Goal: Transaction & Acquisition: Purchase product/service

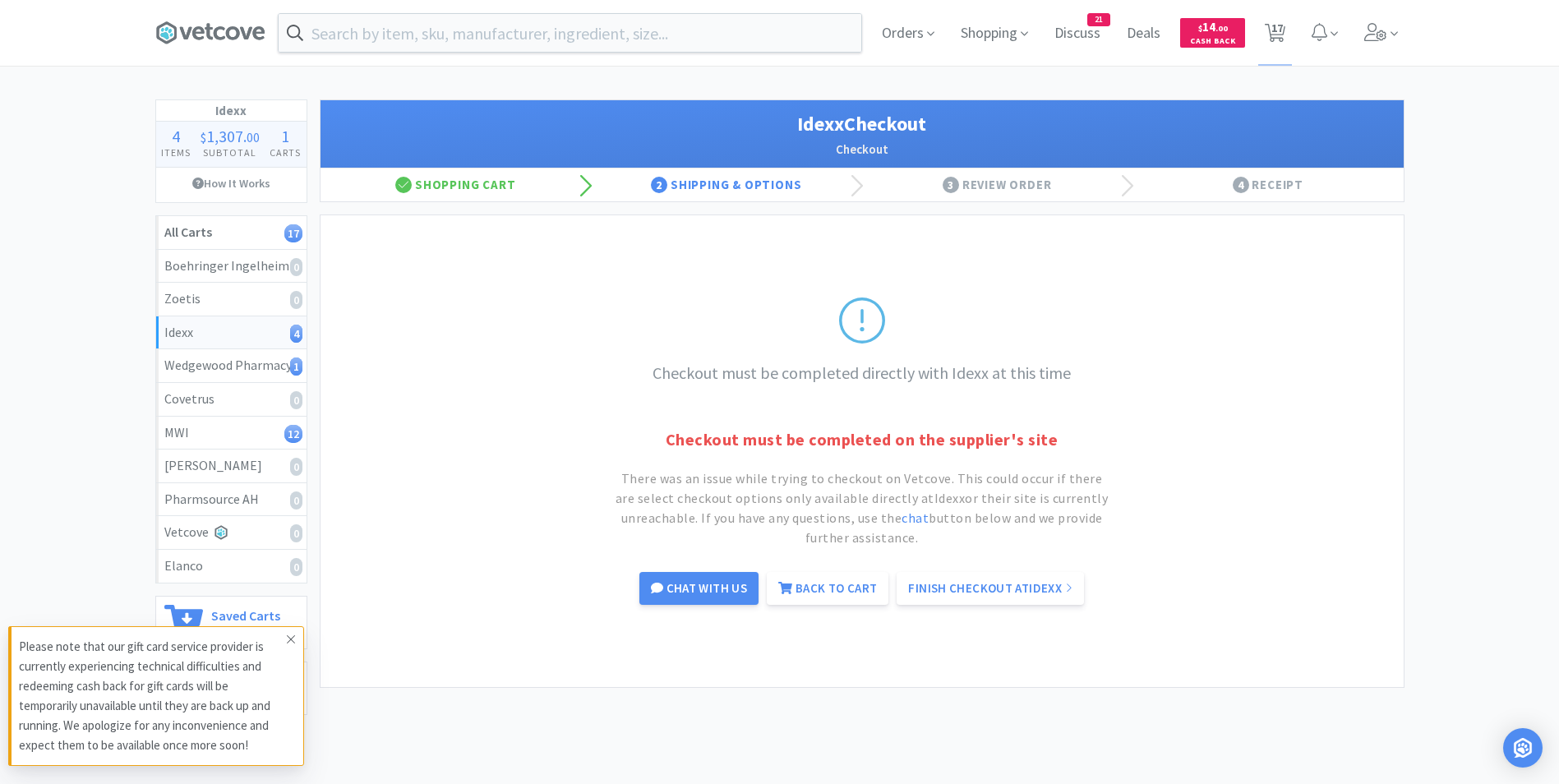
click at [283, 643] on span at bounding box center [290, 639] width 23 height 26
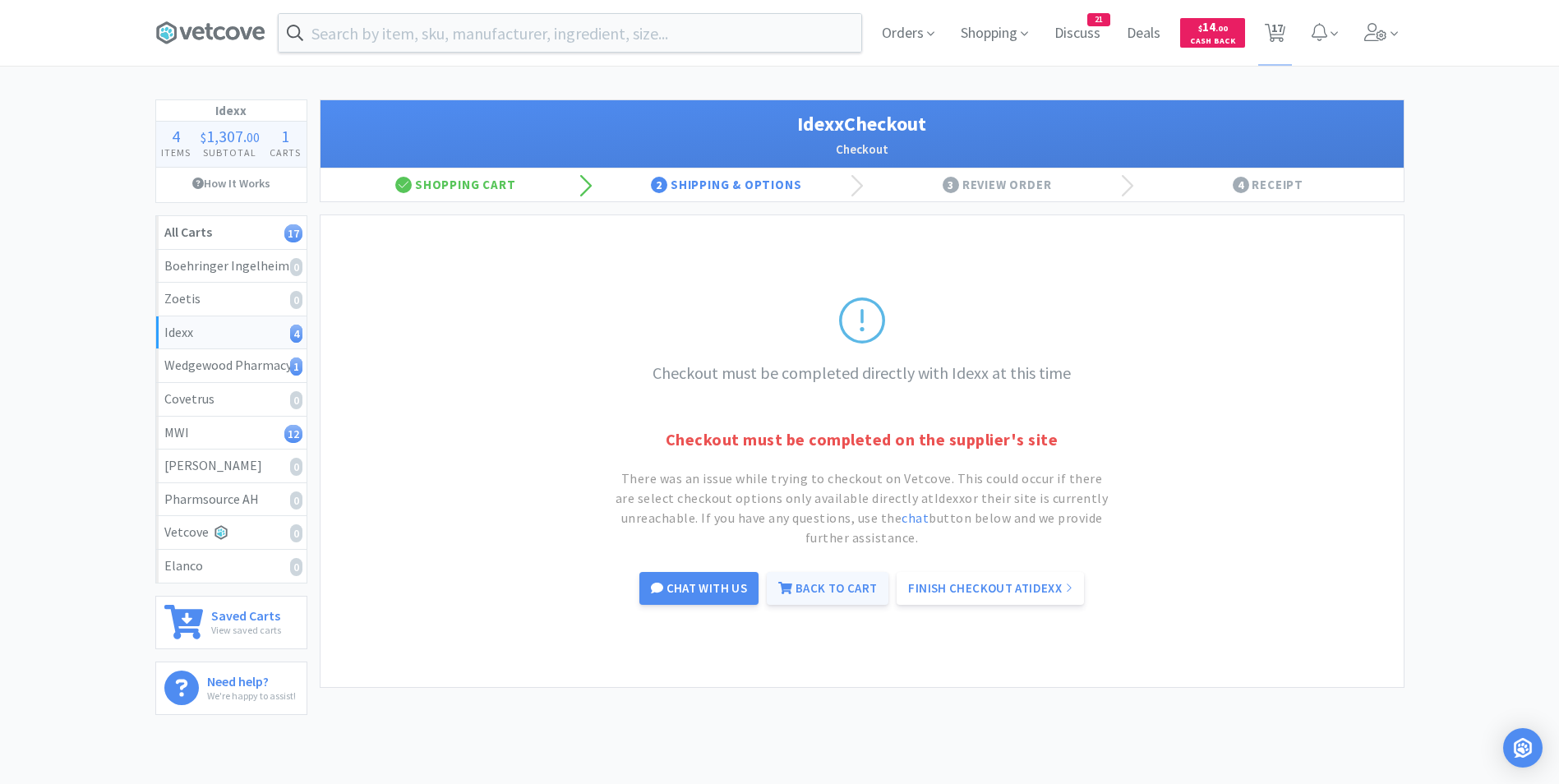
click at [814, 593] on link "Back to Cart" at bounding box center [828, 589] width 122 height 33
select select "1"
select select "2"
select select "1"
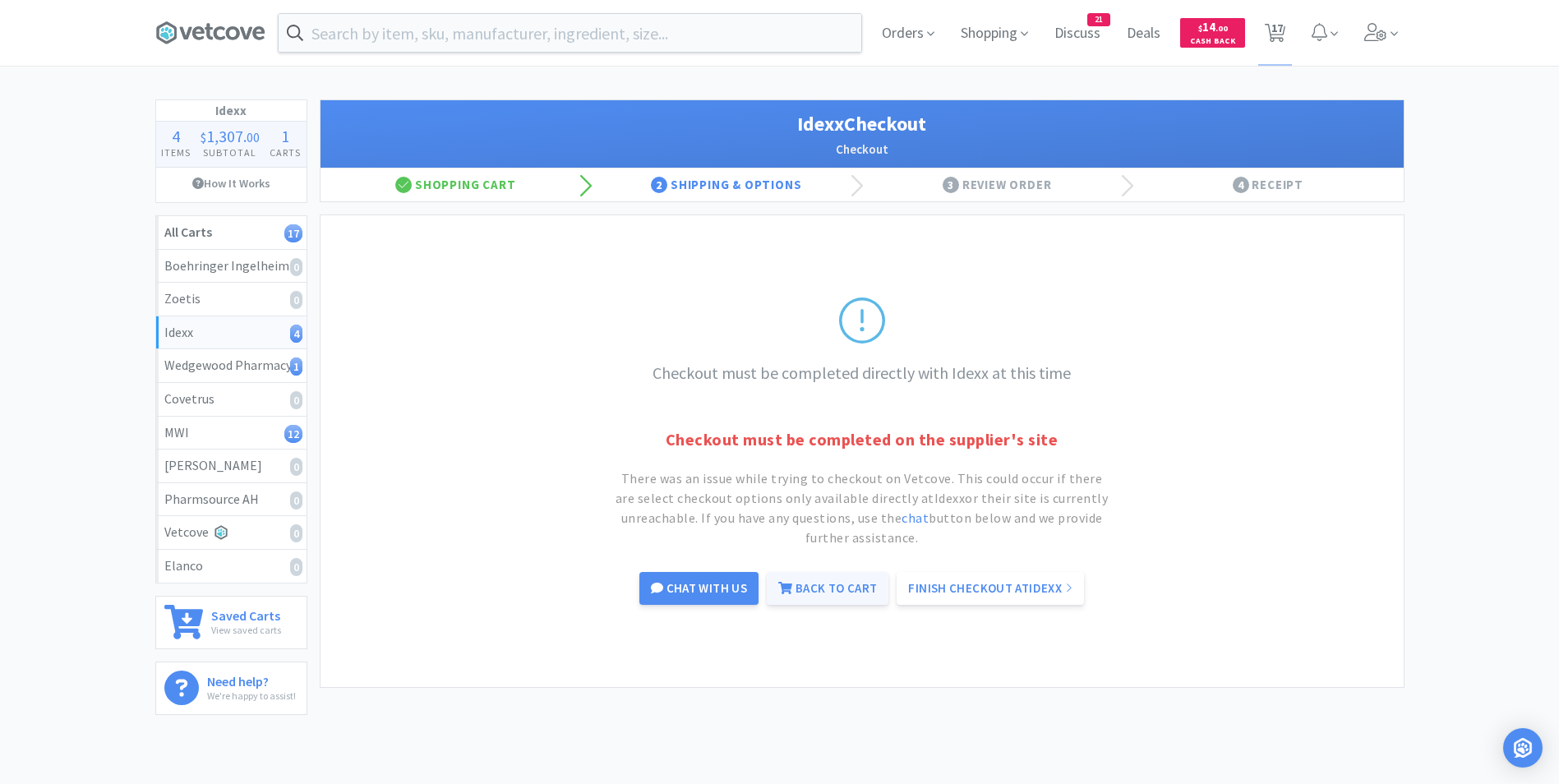
select select "1"
select select "4"
select select "3"
select select "4"
select select "1"
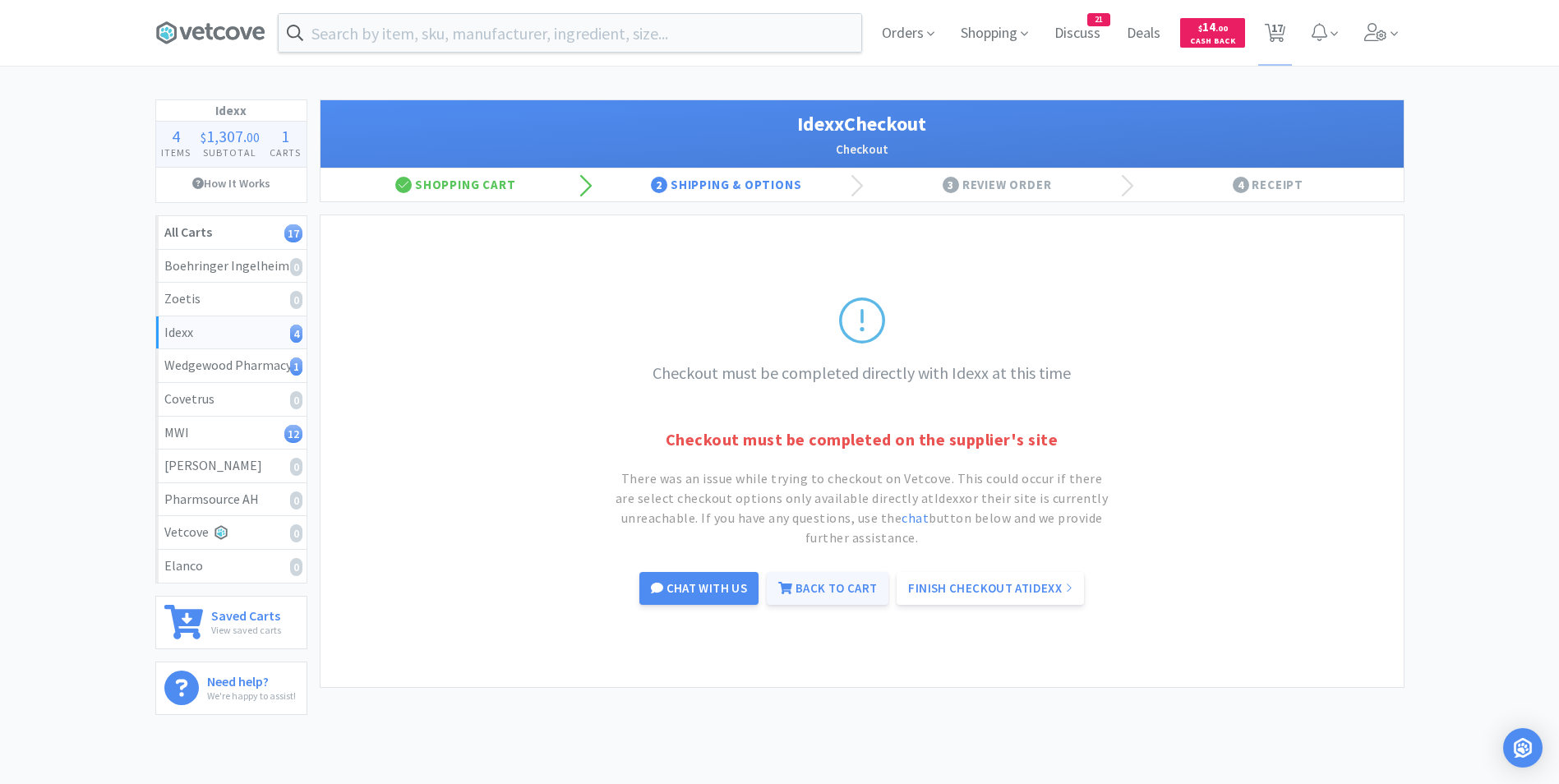
select select "1"
select select "2"
select select "1"
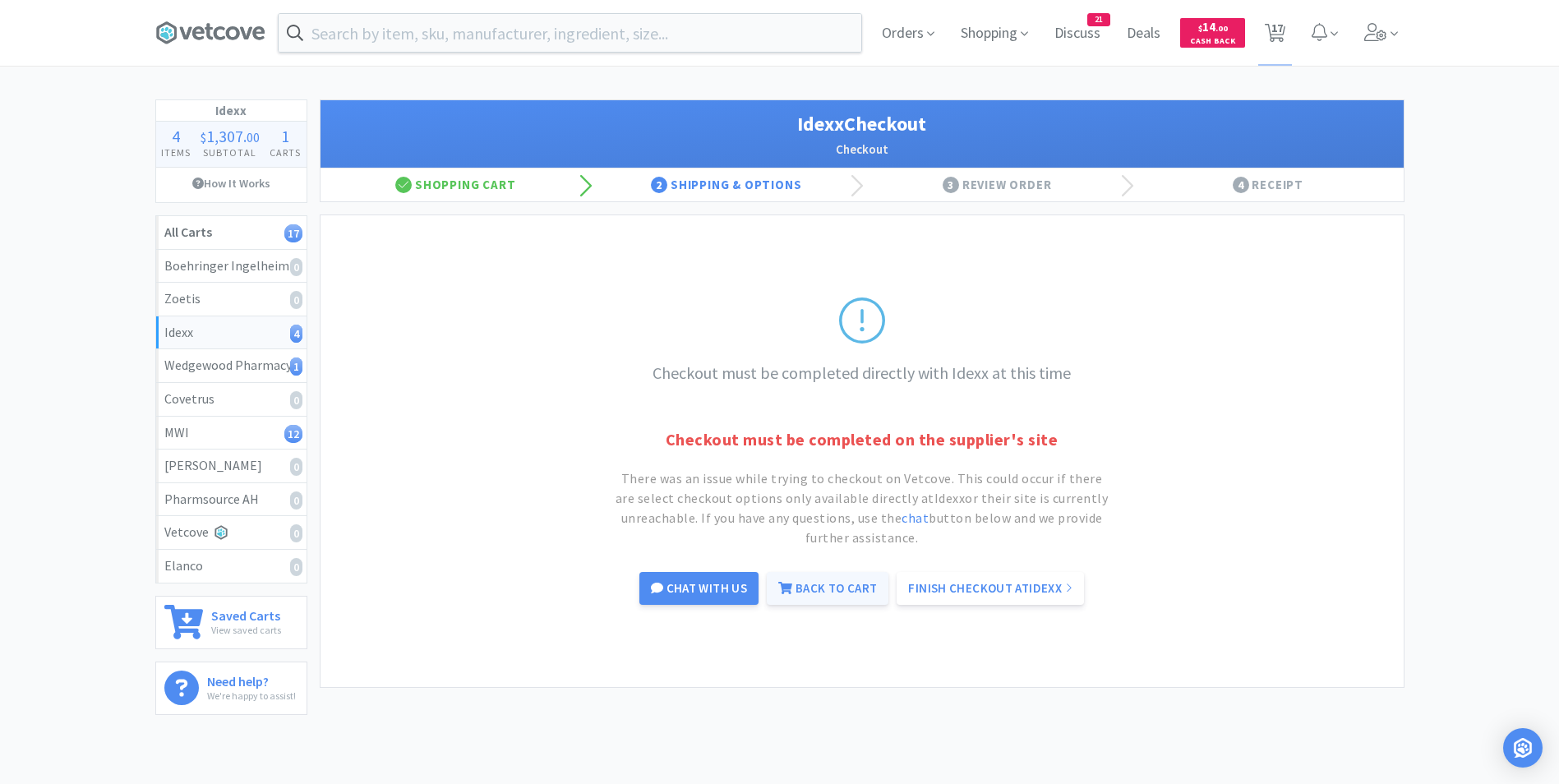
select select "6"
select select "2"
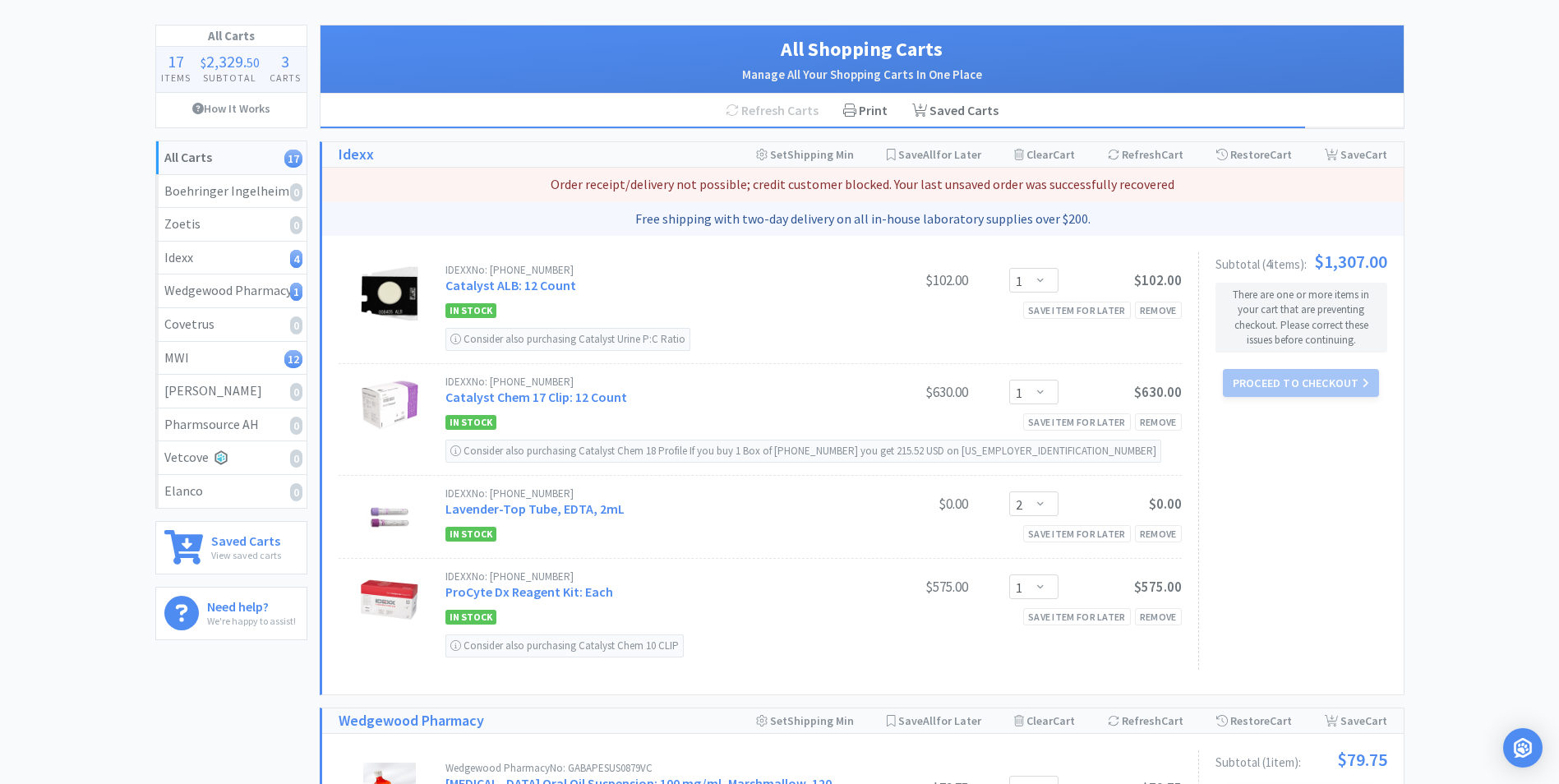
scroll to position [82, 0]
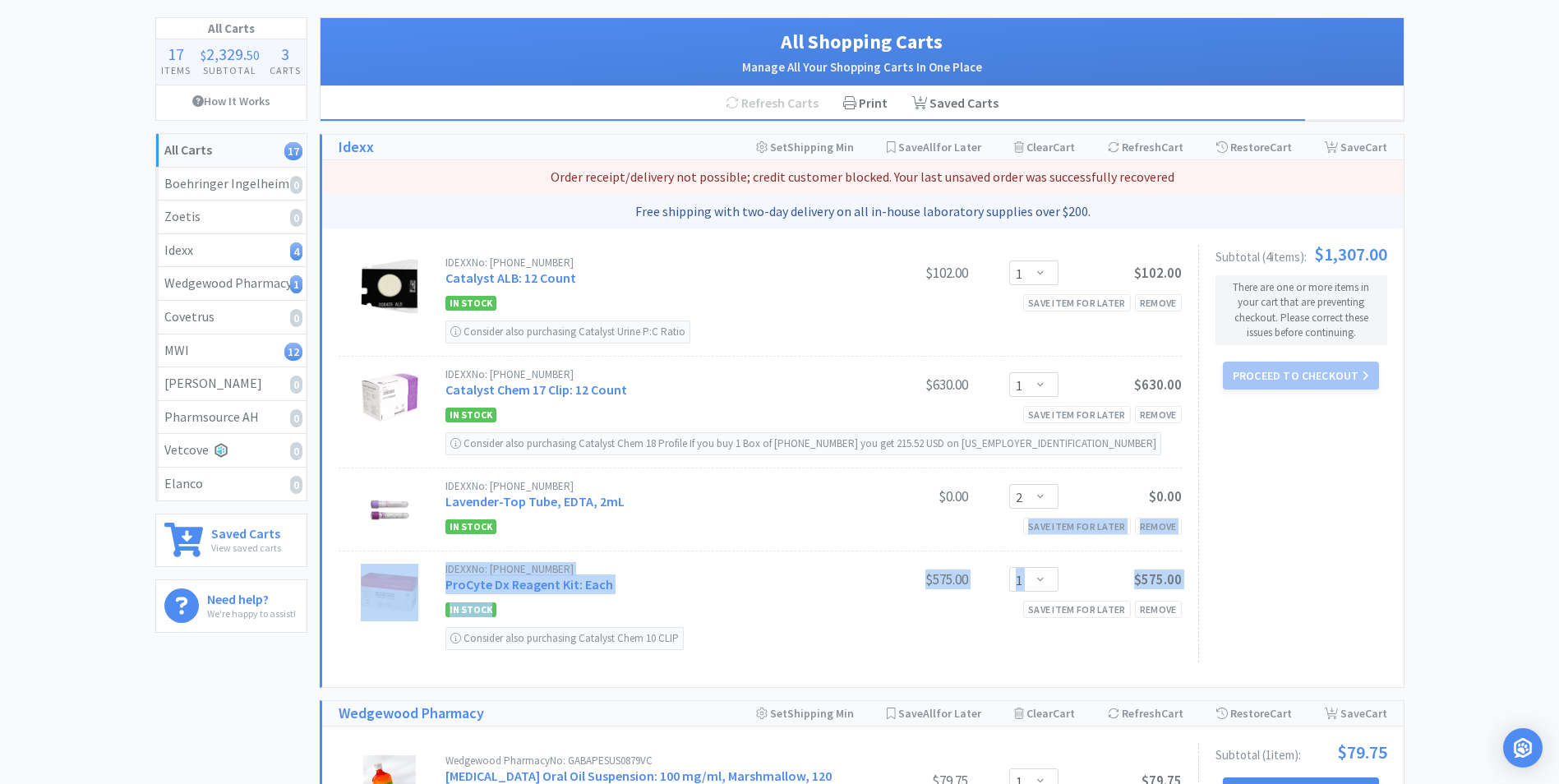
drag, startPoint x: 542, startPoint y: 554, endPoint x: 549, endPoint y: 598, distance: 44.6
click at [549, 598] on div "IDEXX No: 98-11065-01 Catalyst ALB: 12 Count $102.00 Enter Quantity 1 2 3 4 5 6…" at bounding box center [768, 454] width 860 height 417
drag, startPoint x: 549, startPoint y: 598, endPoint x: 696, endPoint y: 516, distance: 168.3
click at [696, 516] on div "In Stock Save item for later Remove" at bounding box center [813, 526] width 736 height 20
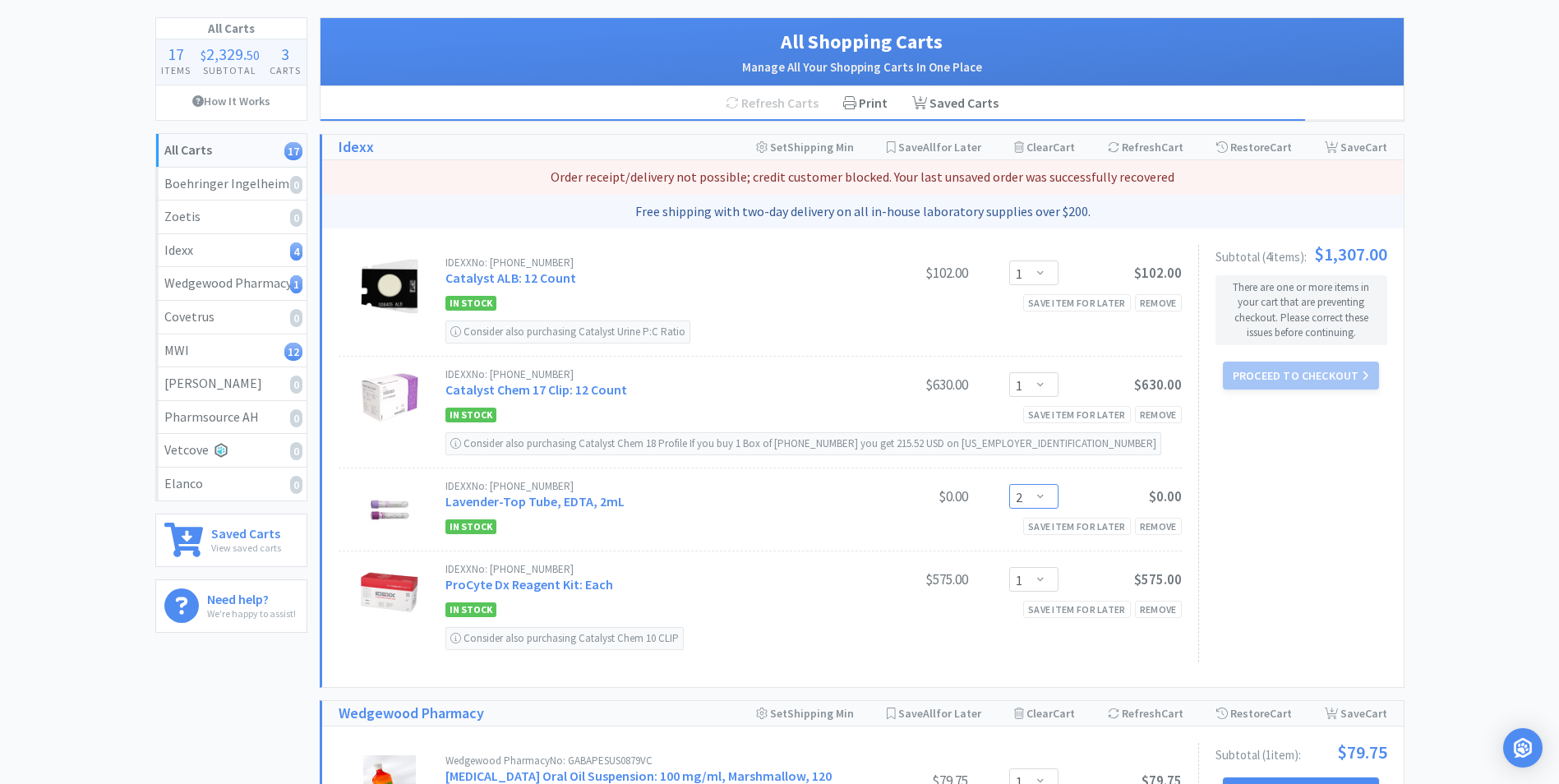
click at [1038, 500] on select "Enter Quantity 1 2 3 4 5 6 7 8 9 10 11 12 13 14 15 16 17 18 19 20 Enter Quantity" at bounding box center [1034, 496] width 49 height 24
type input "50"
click at [1076, 493] on button "Update" at bounding box center [1084, 493] width 55 height 24
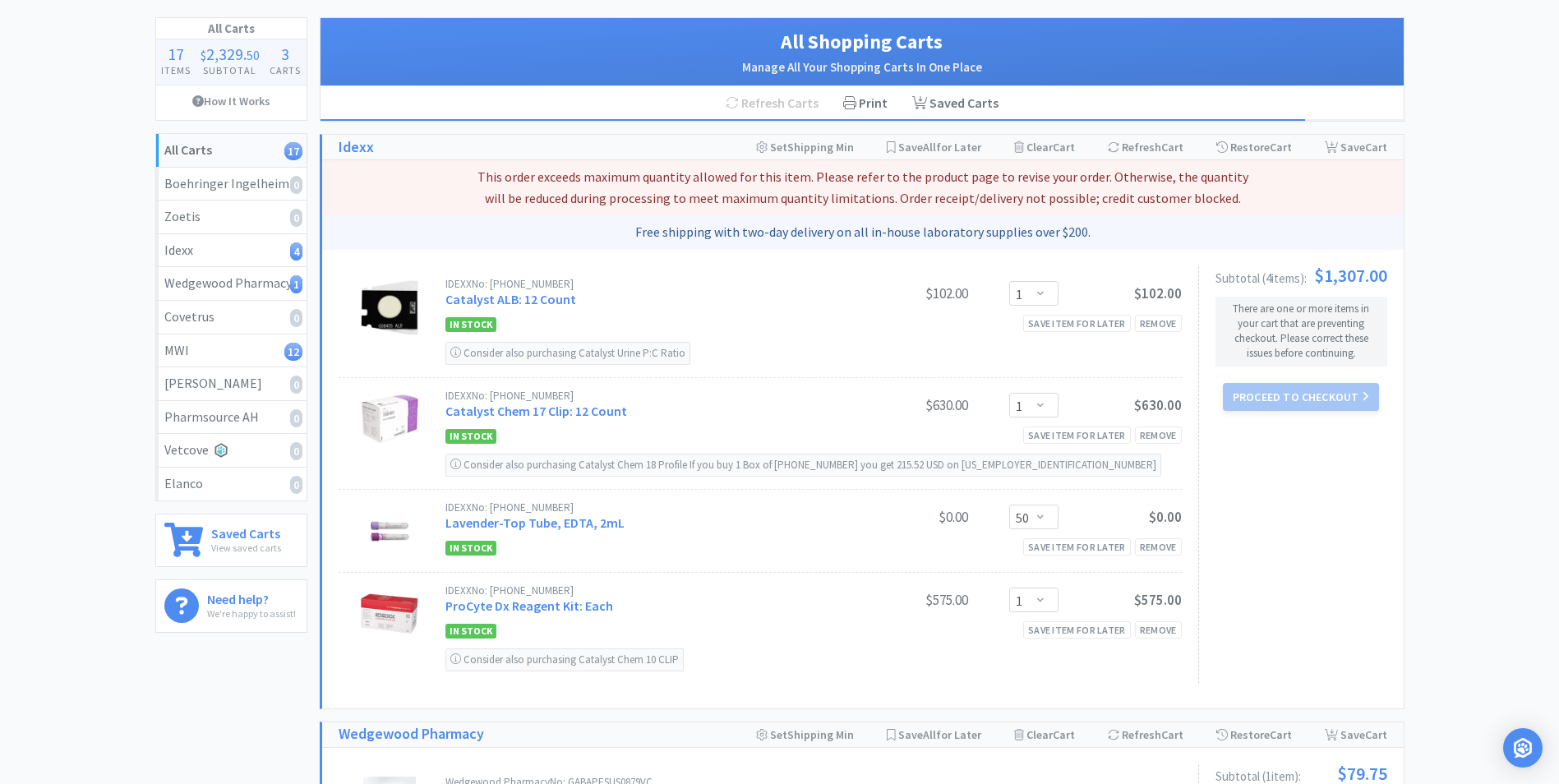
scroll to position [0, 0]
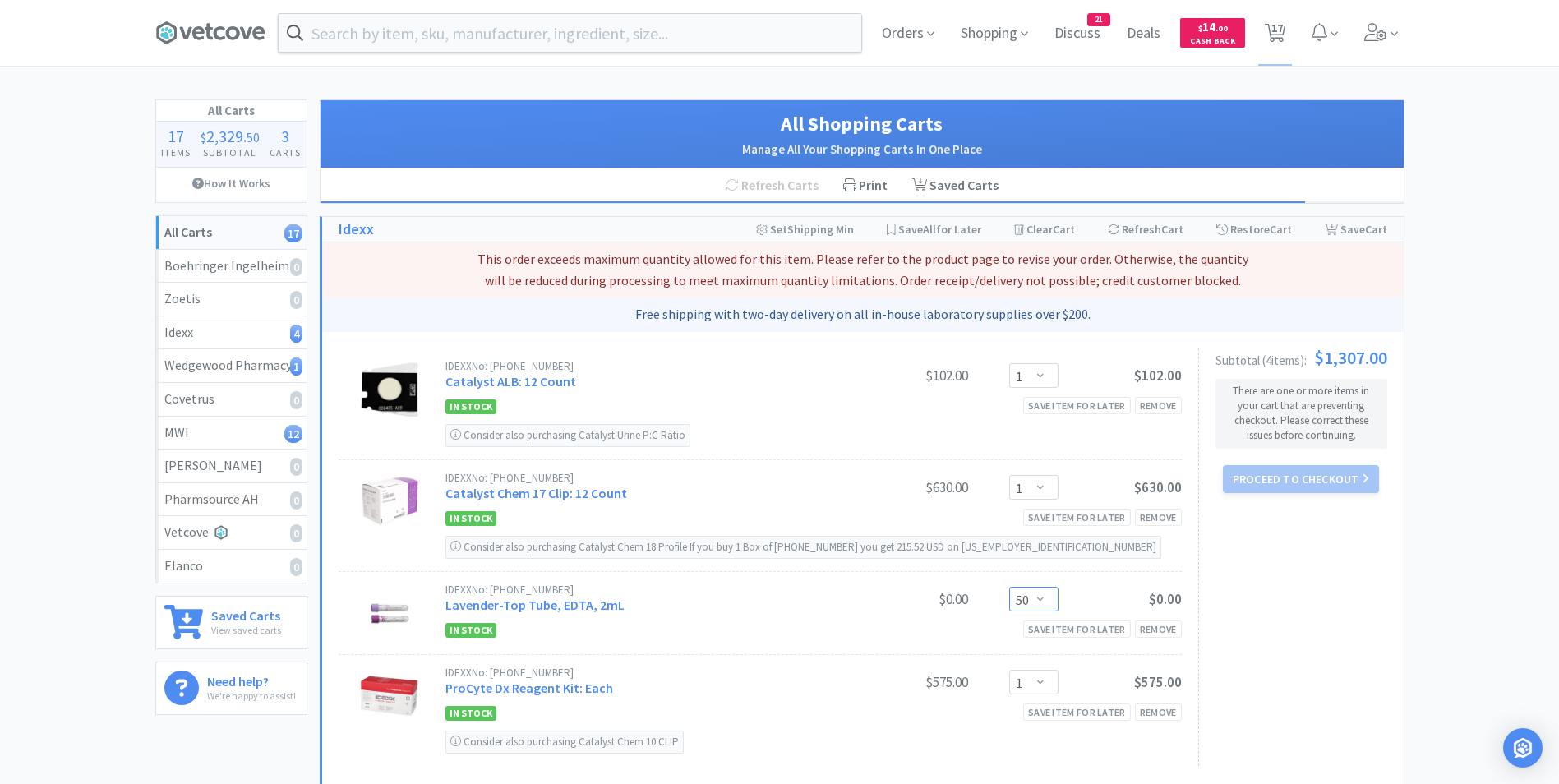
click at [1040, 603] on select "Enter Quantity 1 2 3 4 5 6 7 8 9 10 11 12 13 14 15 16 17 18 19 20 50 Enter Quan…" at bounding box center [1034, 599] width 49 height 24
click at [1010, 587] on select "Enter Quantity 1 2 3 4 5 6 7 8 9 10 11 12 13 14 15 16 17 18 19 20 50 Enter Quan…" at bounding box center [1034, 599] width 49 height 24
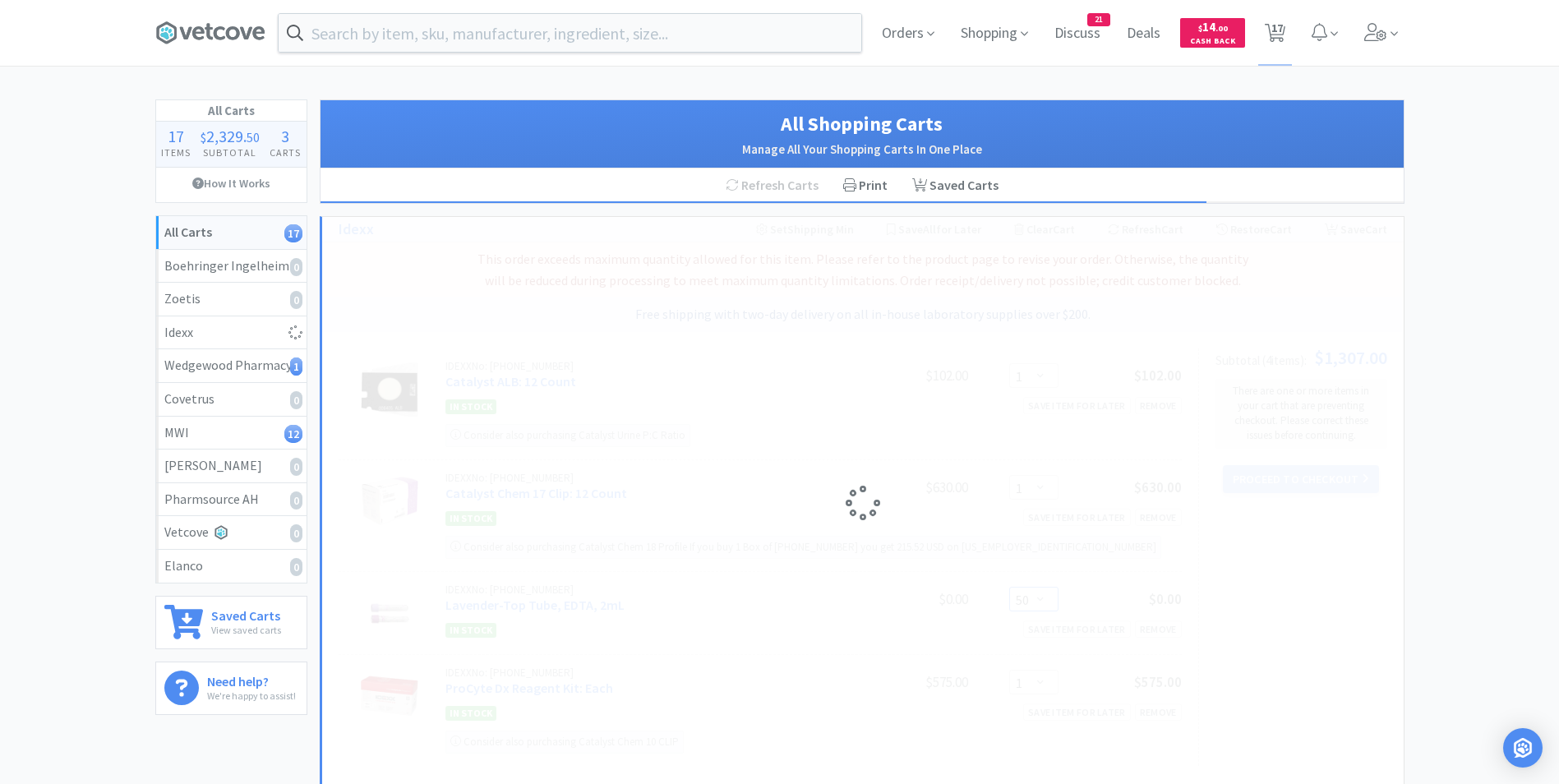
select select "20"
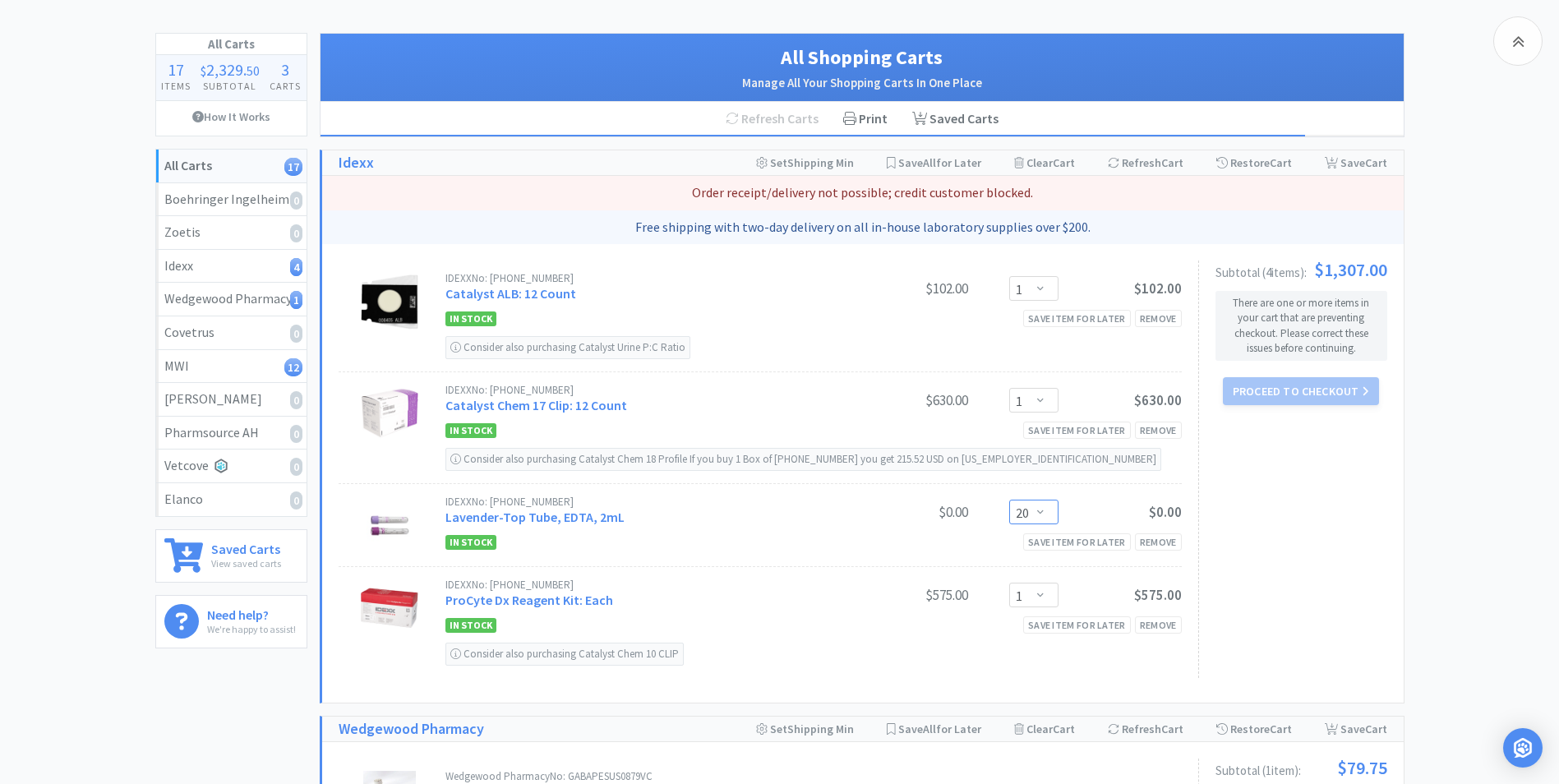
scroll to position [247, 0]
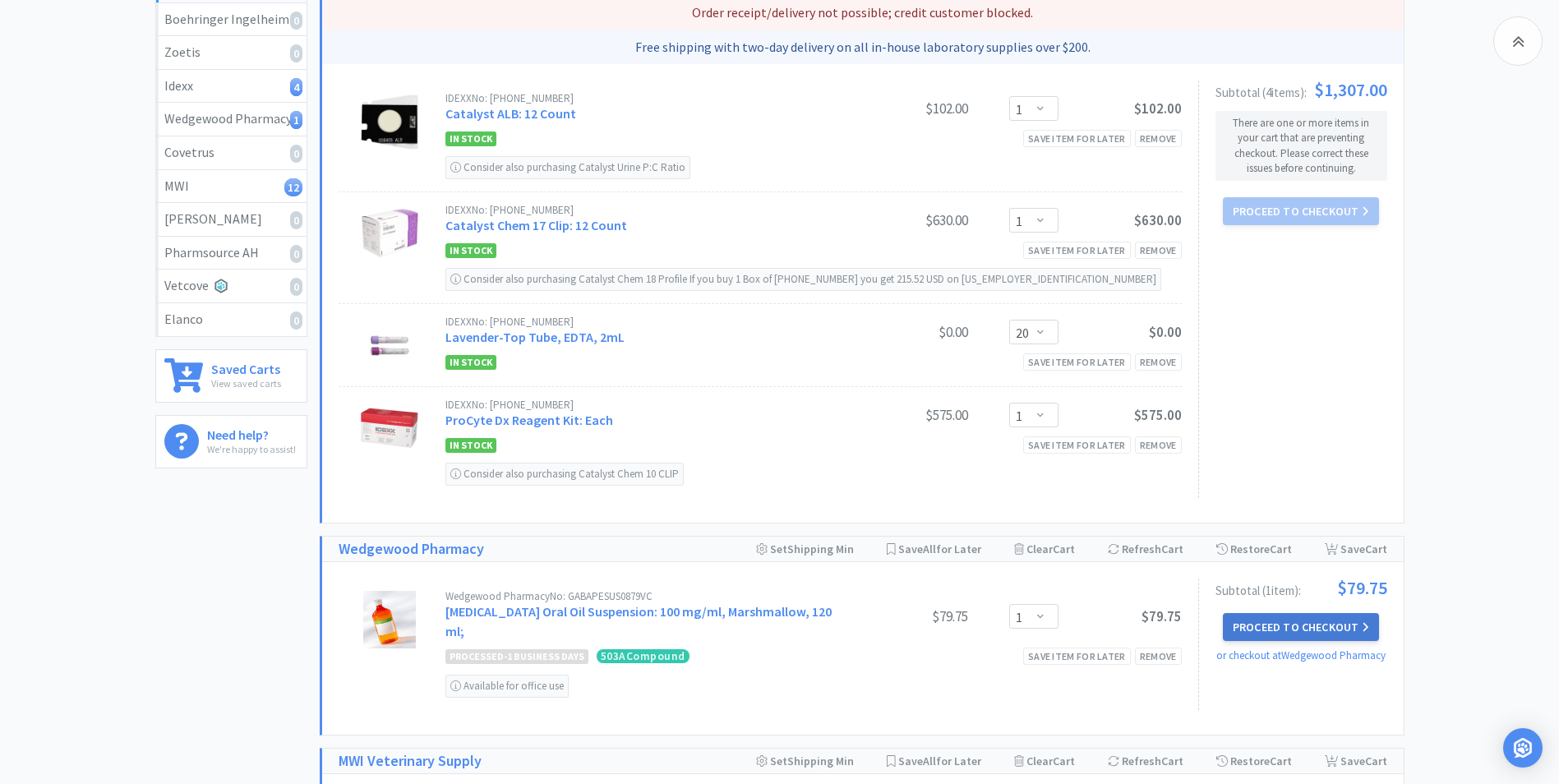
click at [1260, 625] on button "Proceed to Checkout" at bounding box center [1301, 626] width 156 height 28
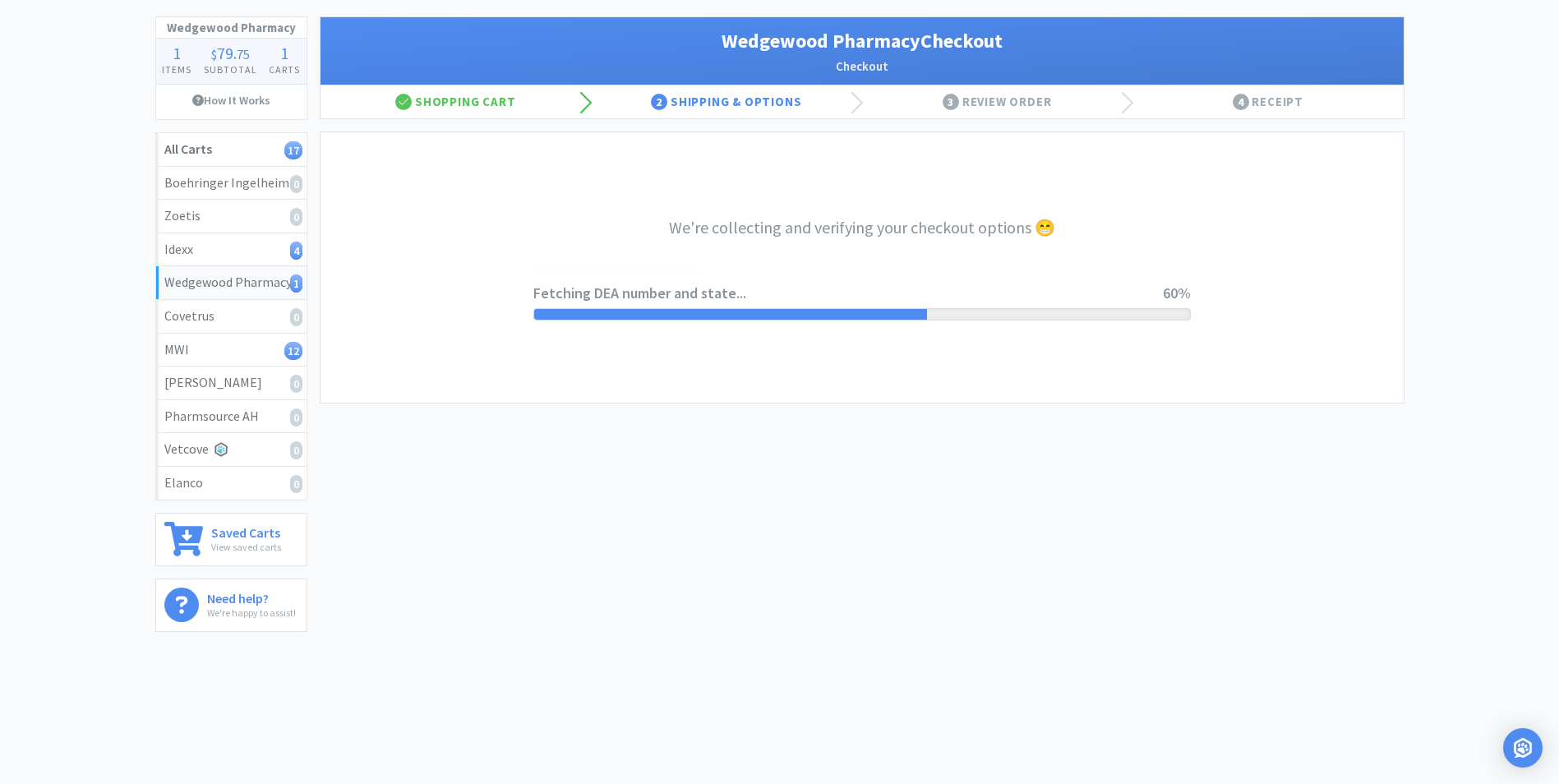
select select "TN"
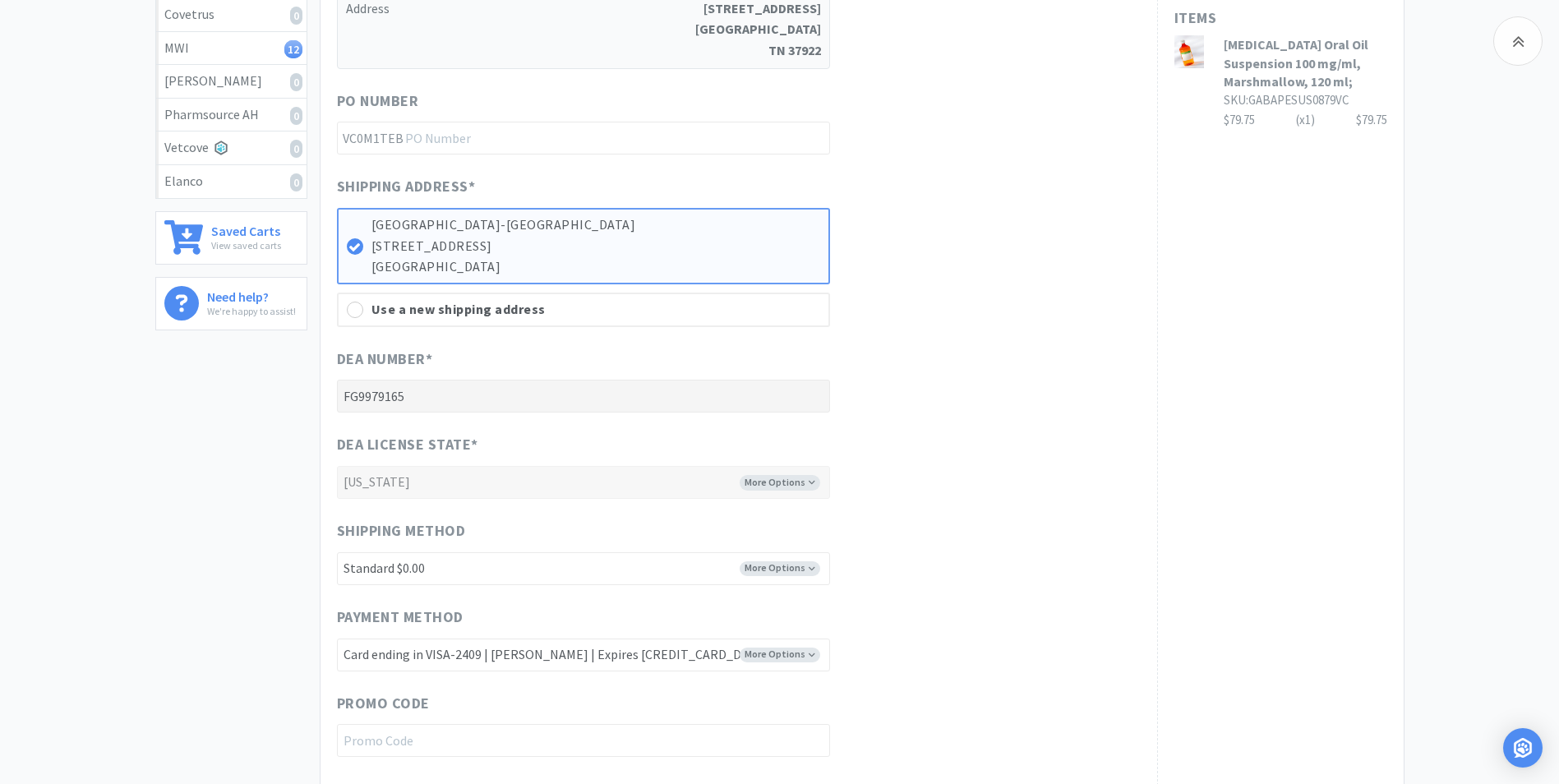
scroll to position [630, 0]
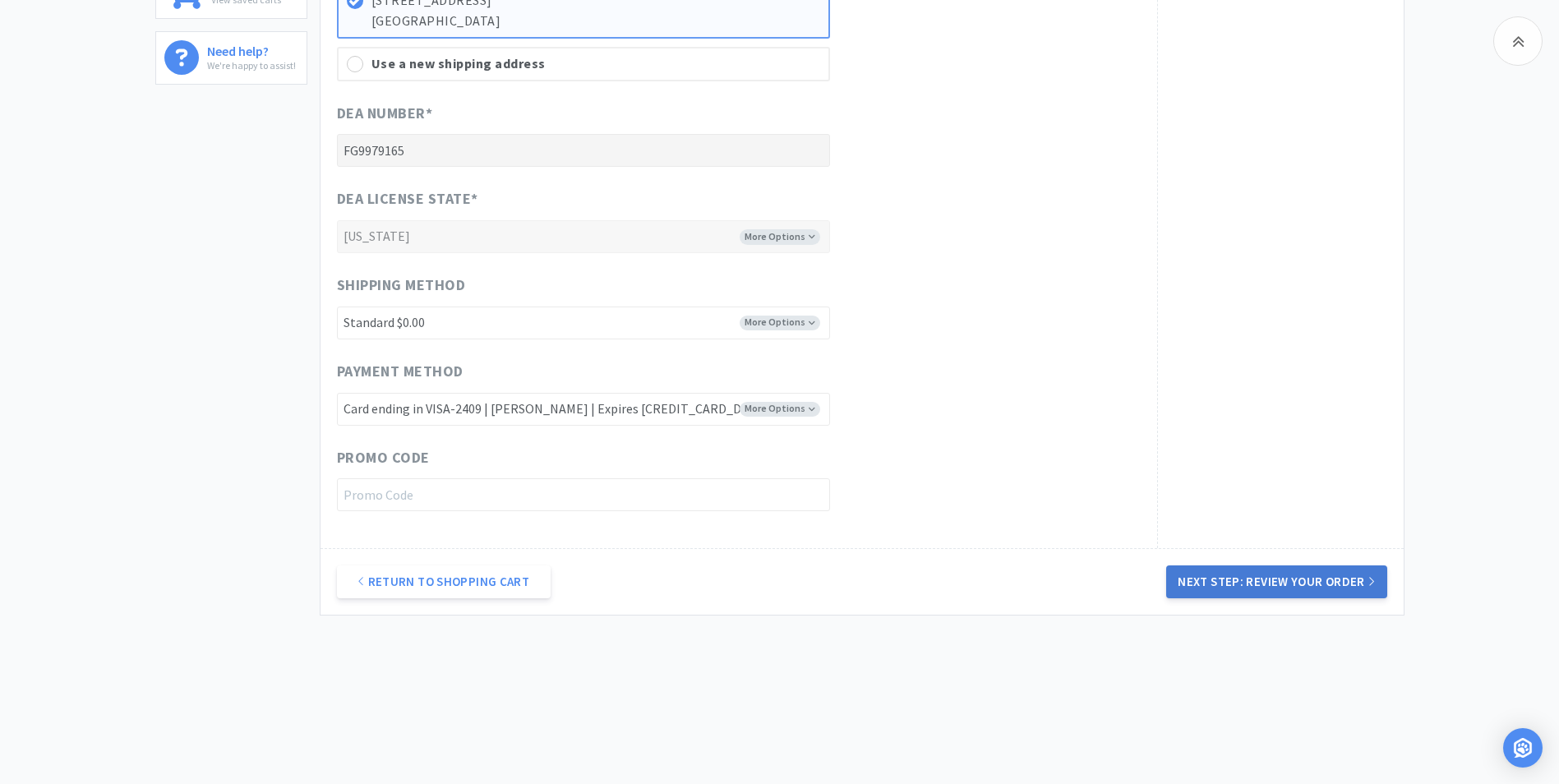
click at [1232, 578] on button "Next Step: Review Your Order" at bounding box center [1277, 582] width 221 height 33
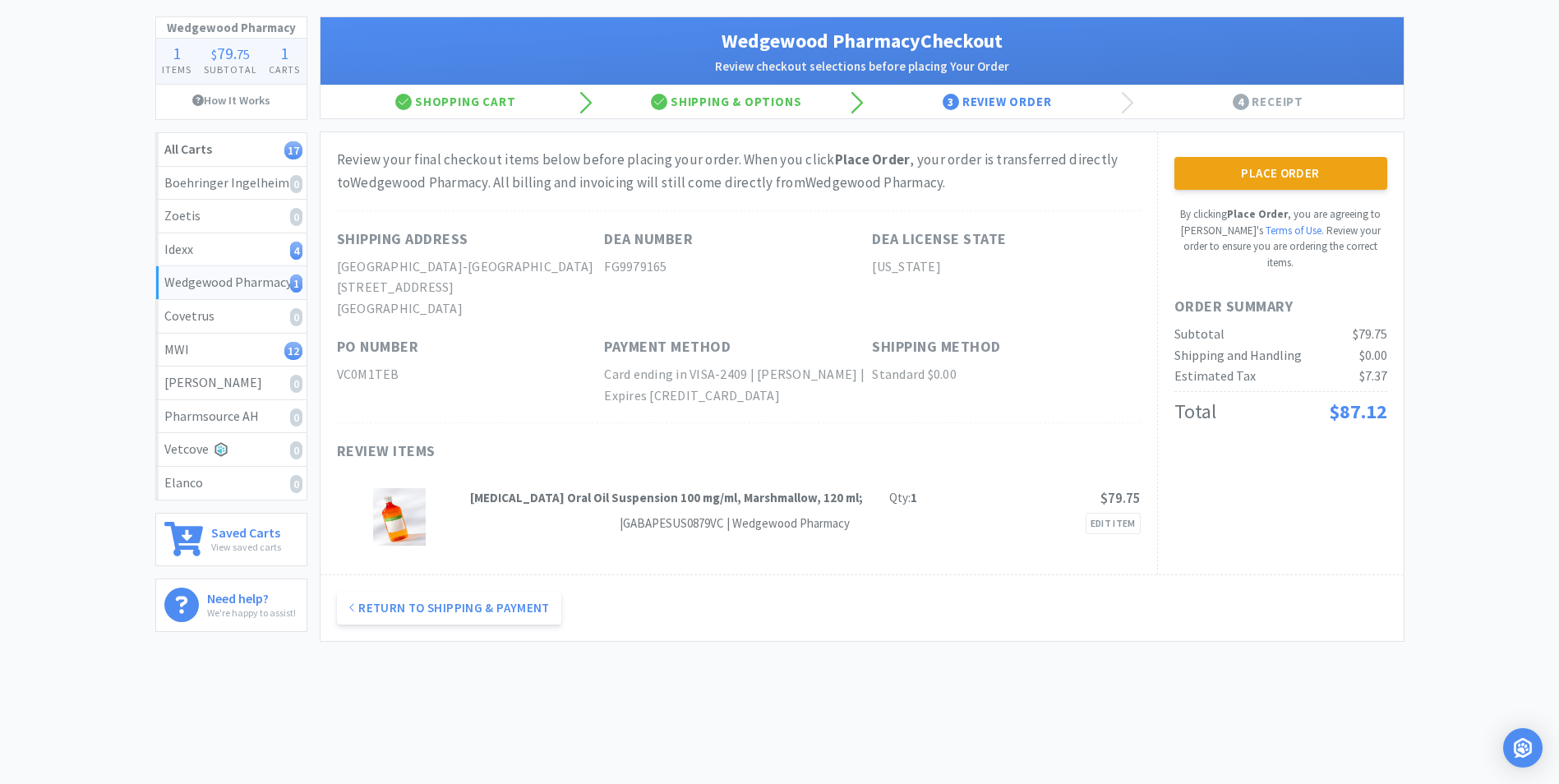
scroll to position [0, 0]
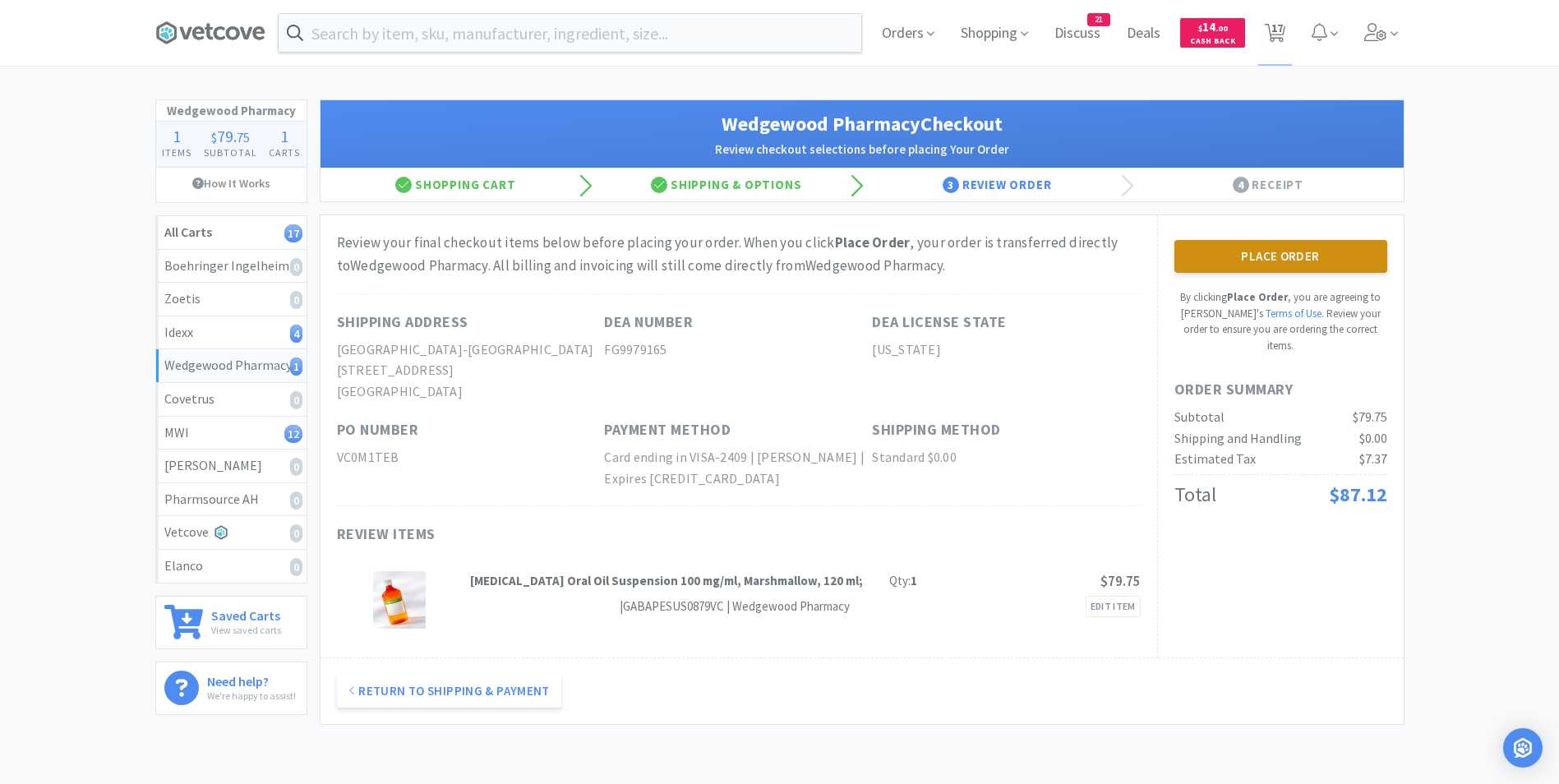
click at [1278, 254] on button "Place Order" at bounding box center [1281, 257] width 213 height 33
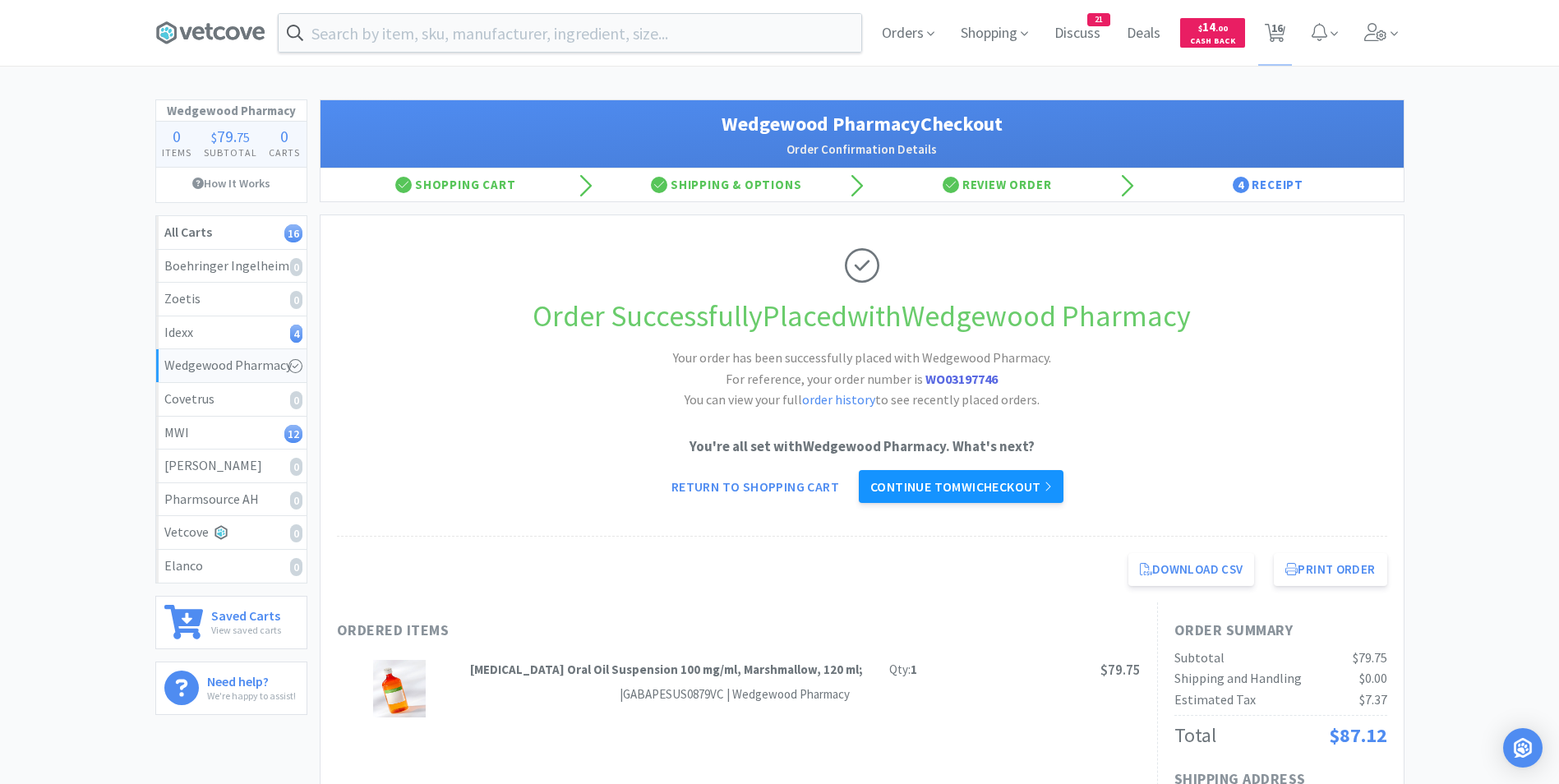
click at [1011, 483] on link "Continue to MWI checkout" at bounding box center [961, 487] width 205 height 33
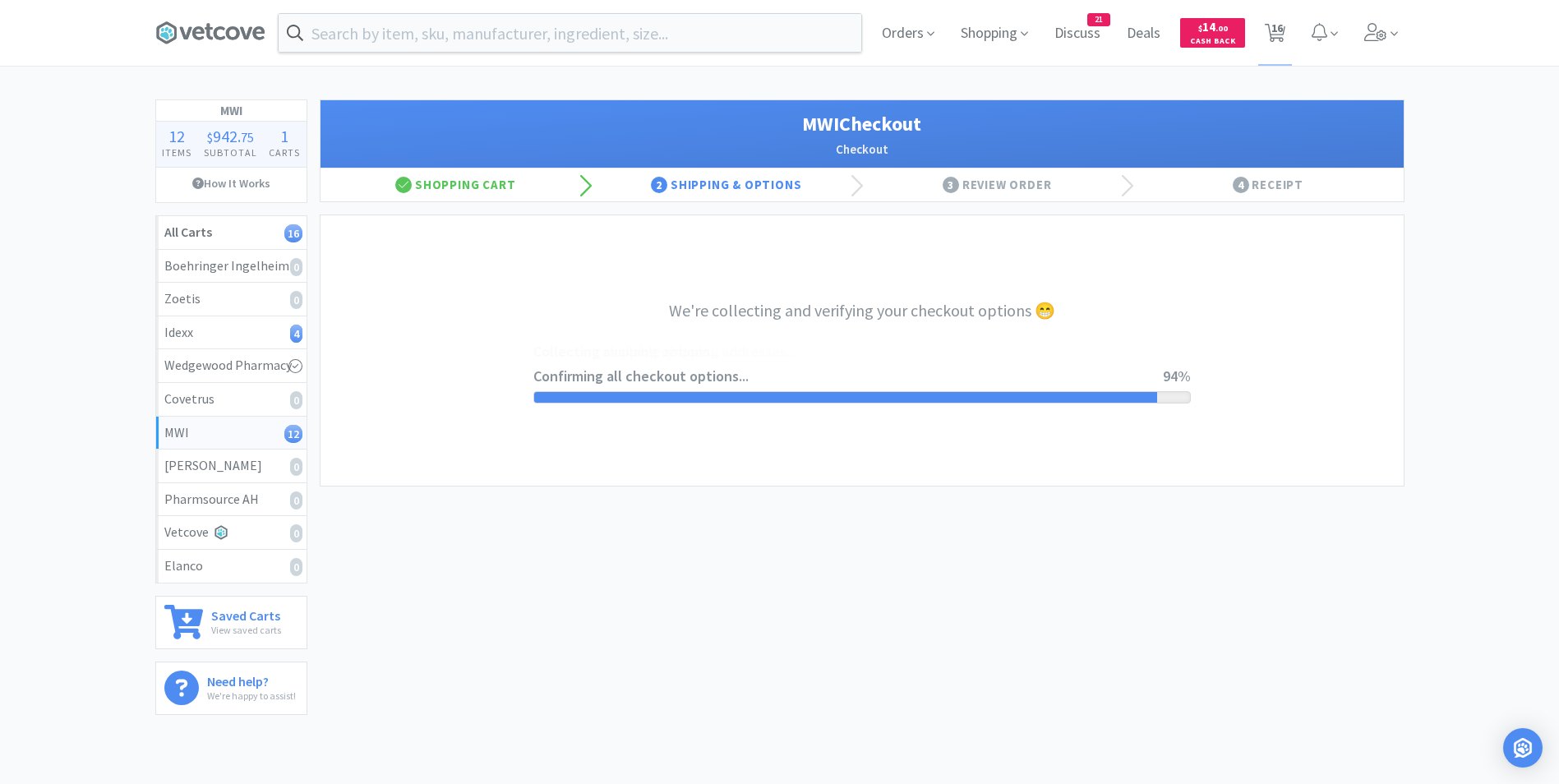
select select "STD_"
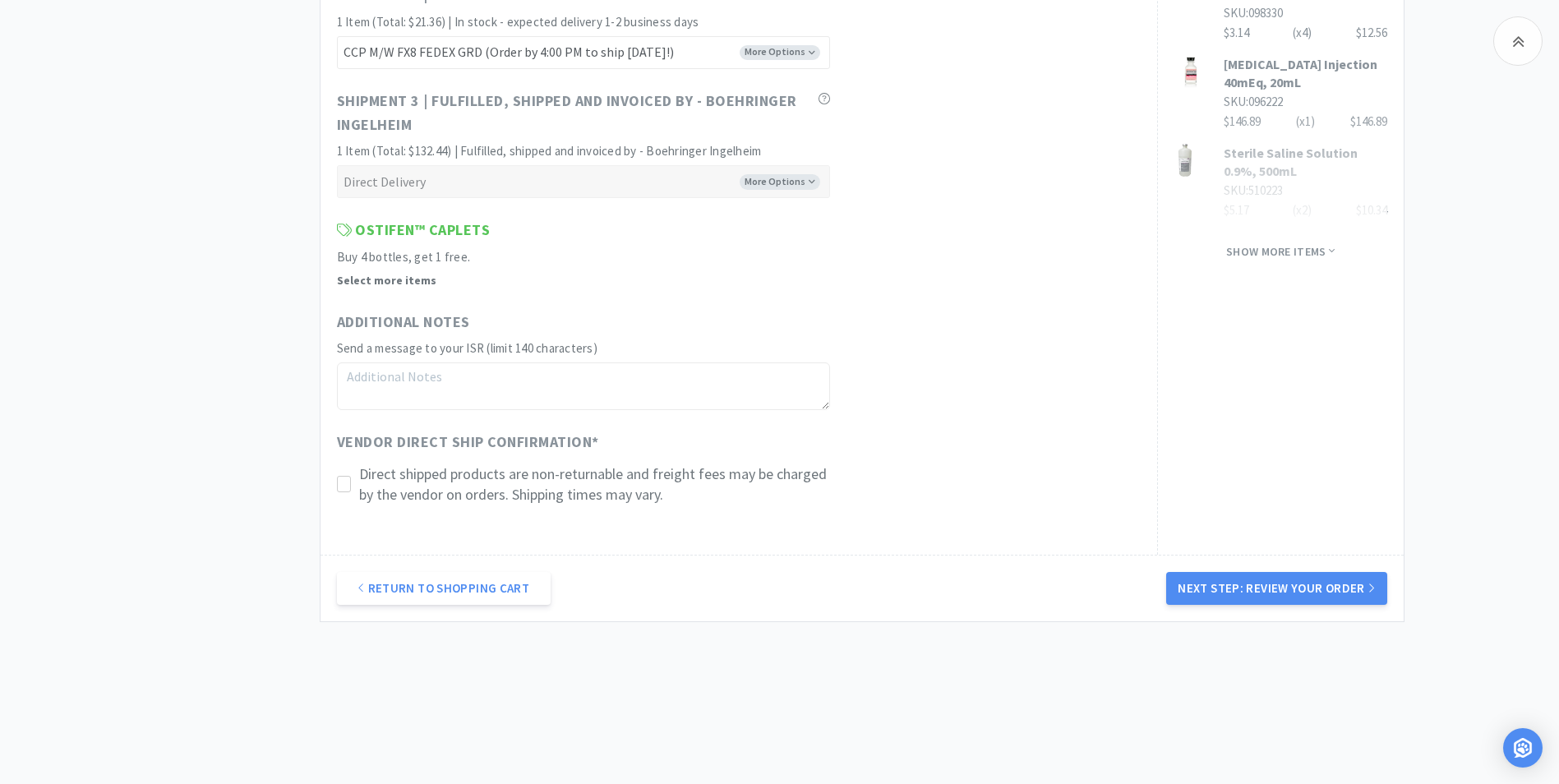
scroll to position [1179, 0]
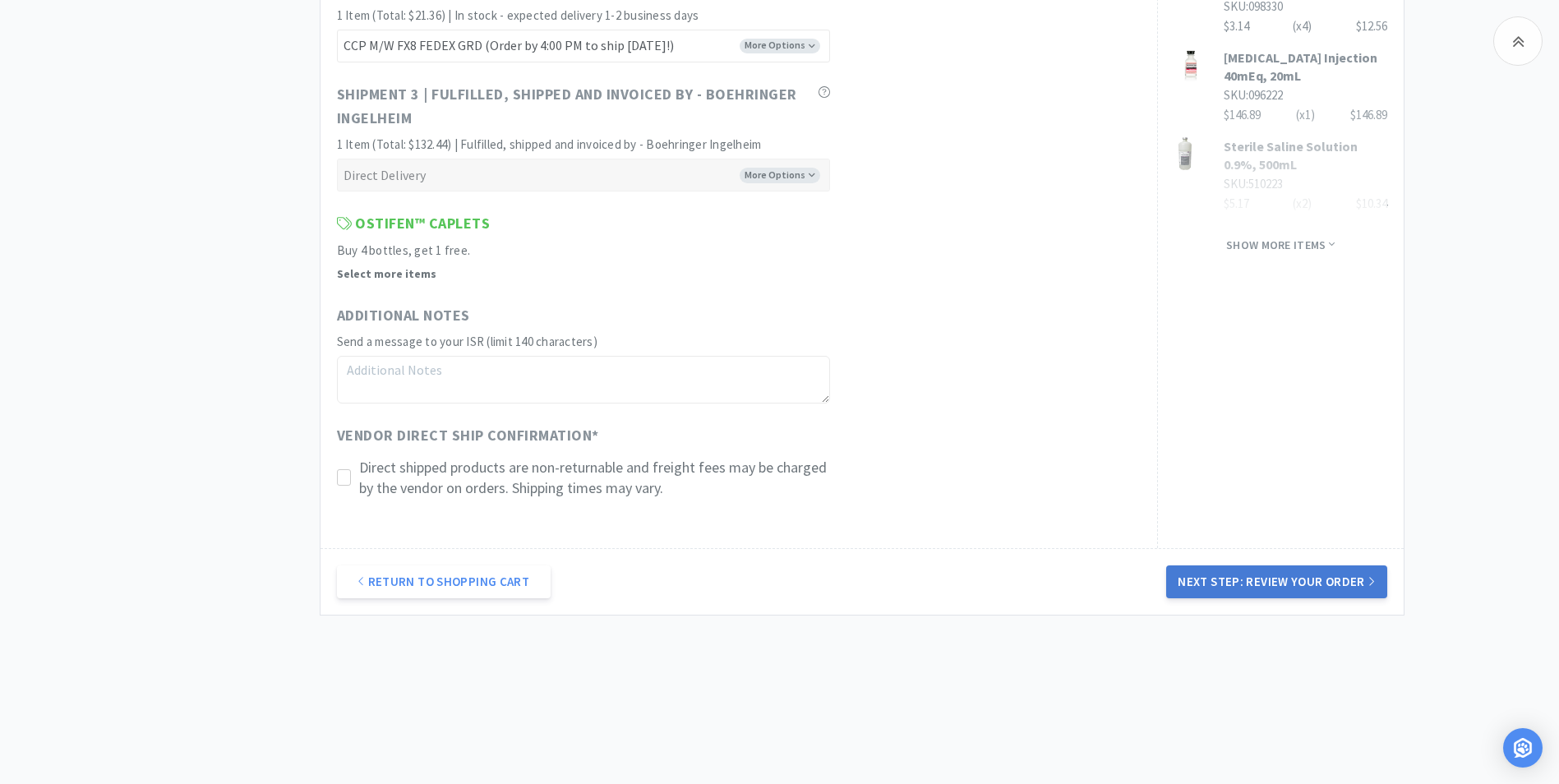
click at [1236, 576] on button "Next Step: Review Your Order" at bounding box center [1277, 582] width 221 height 33
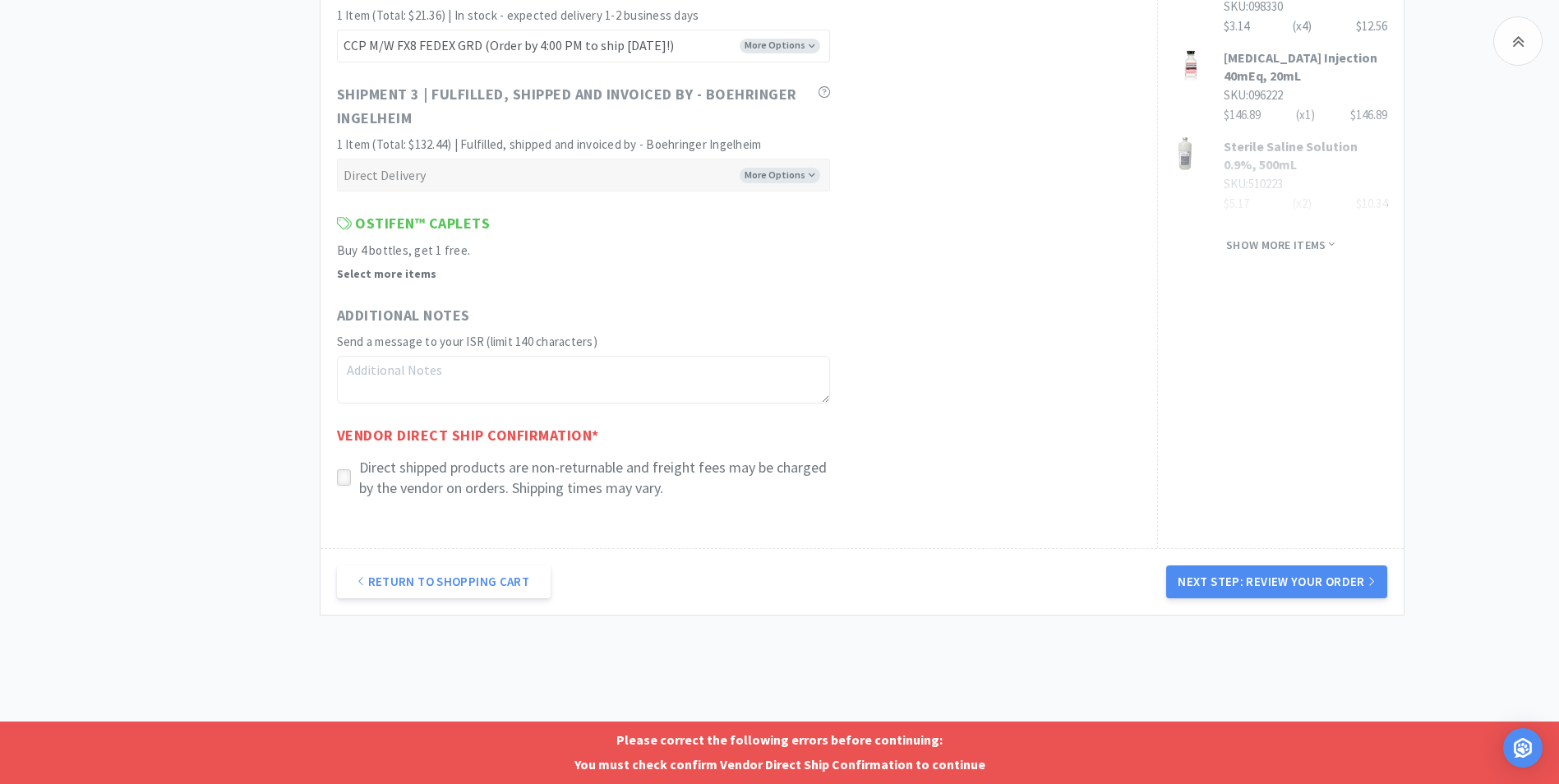
click at [337, 475] on div at bounding box center [344, 477] width 14 height 17
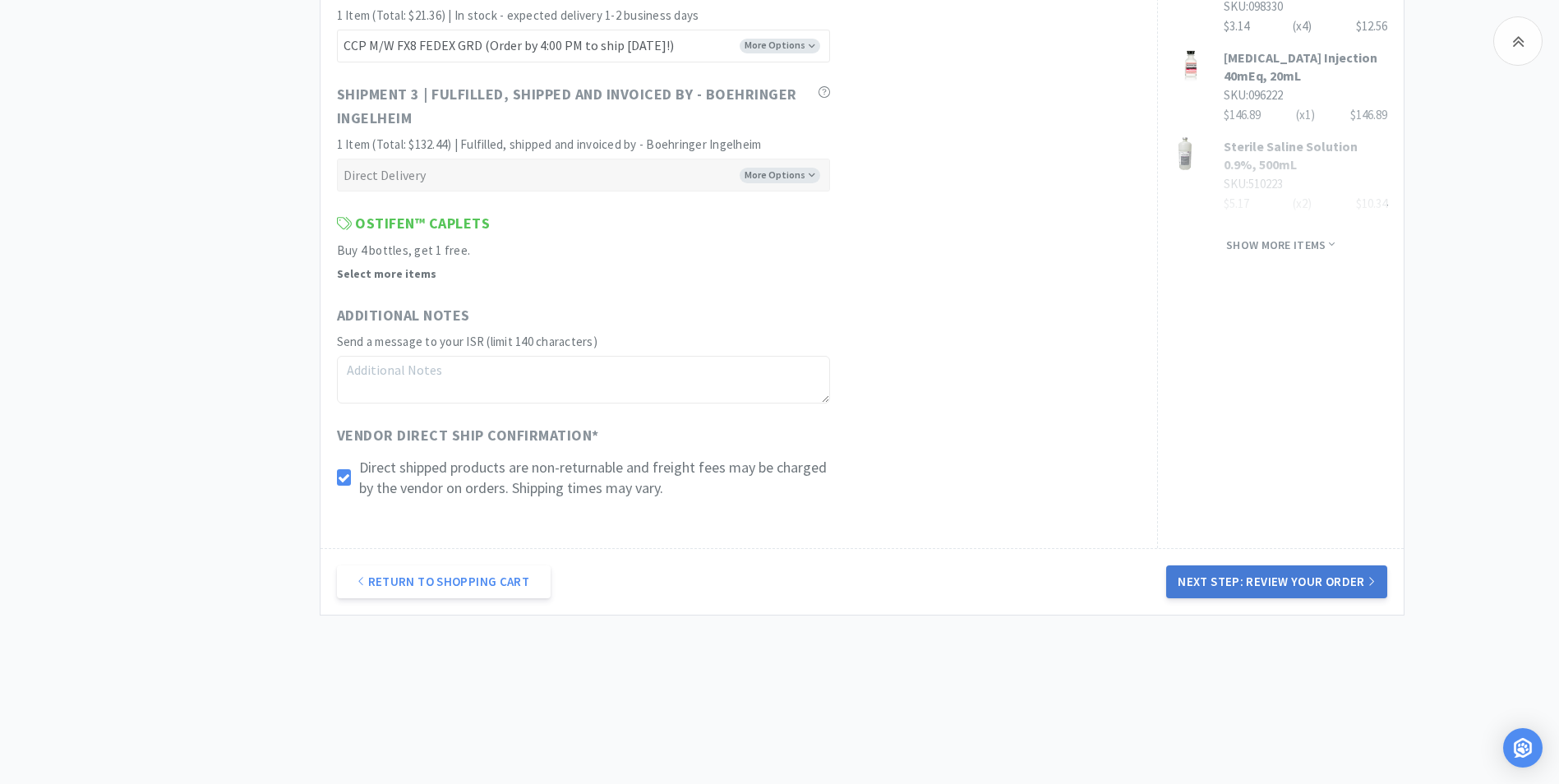
click at [1255, 576] on button "Next Step: Review Your Order" at bounding box center [1277, 582] width 221 height 33
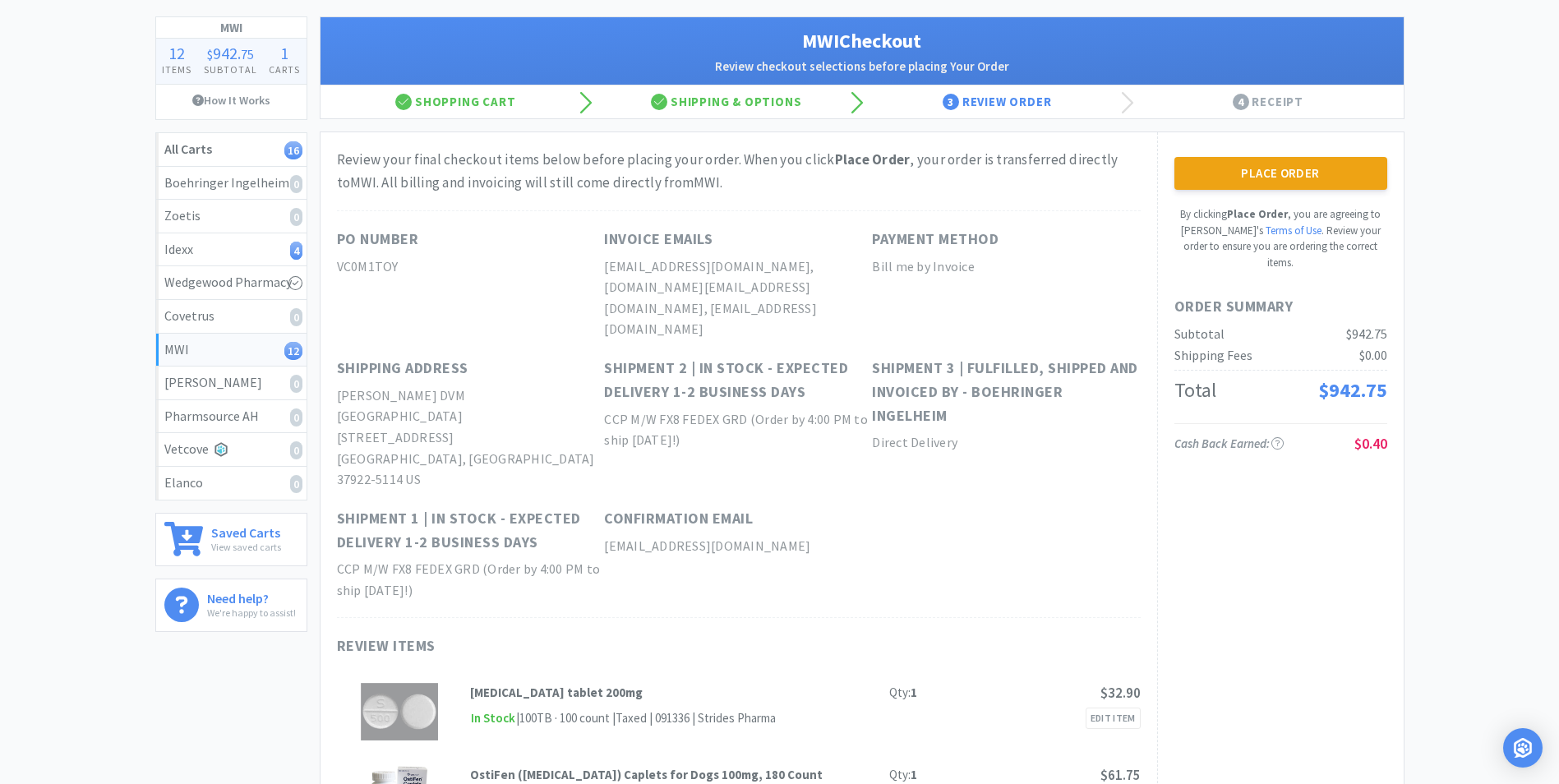
scroll to position [0, 0]
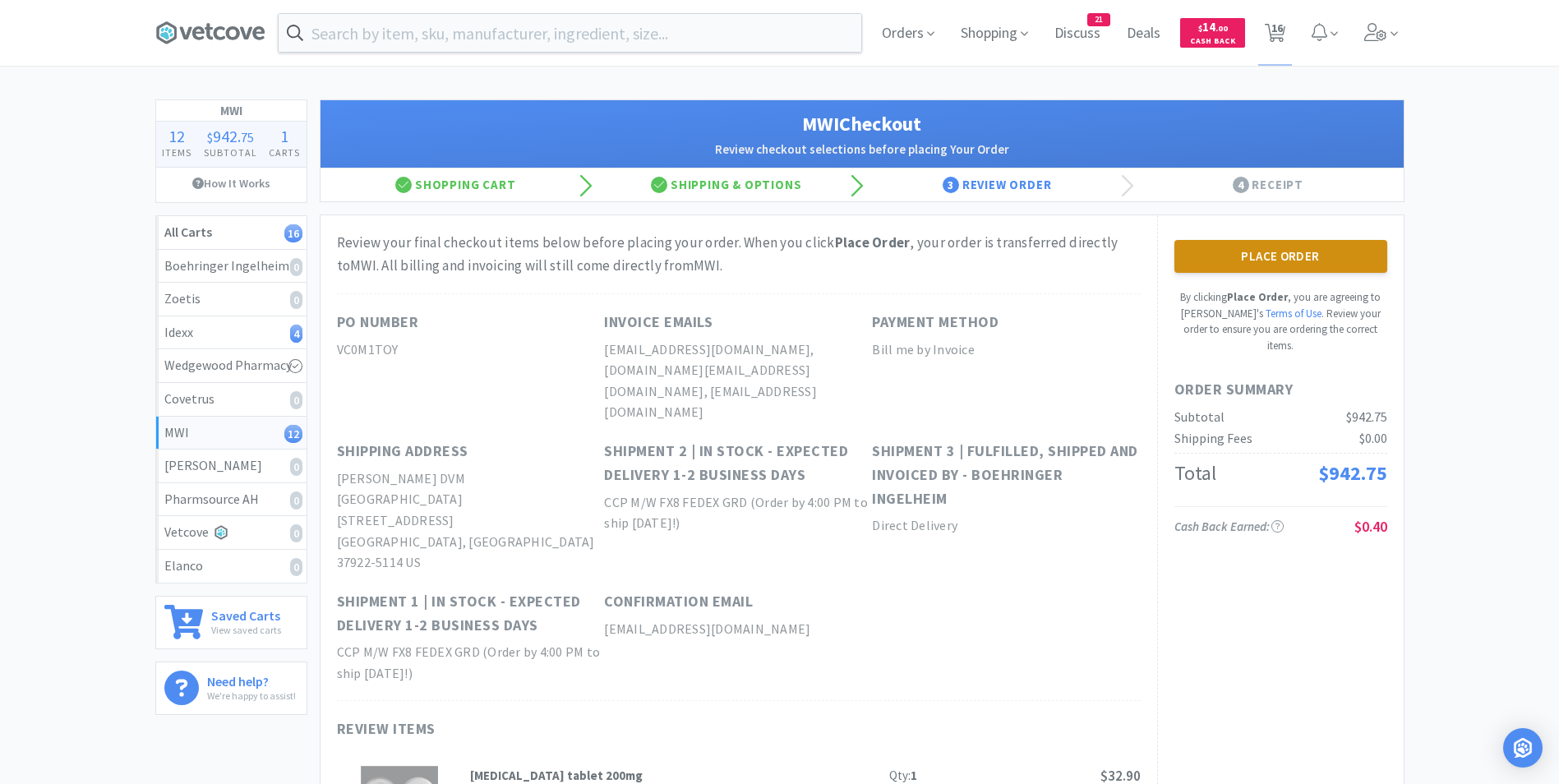
click at [1272, 262] on button "Place Order" at bounding box center [1281, 257] width 213 height 33
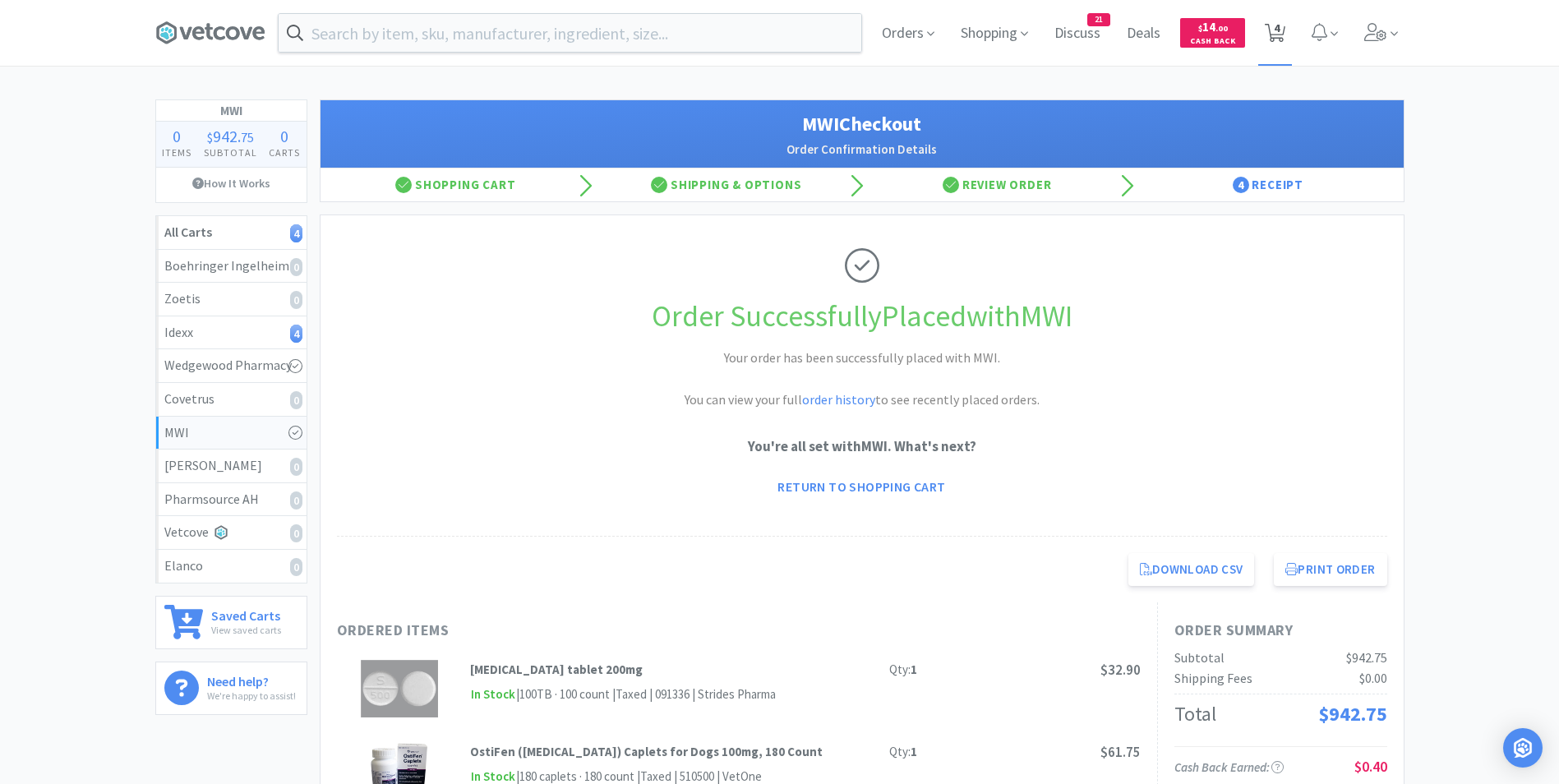
click at [1273, 24] on icon at bounding box center [1275, 32] width 21 height 18
select select "1"
select select "20"
select select "1"
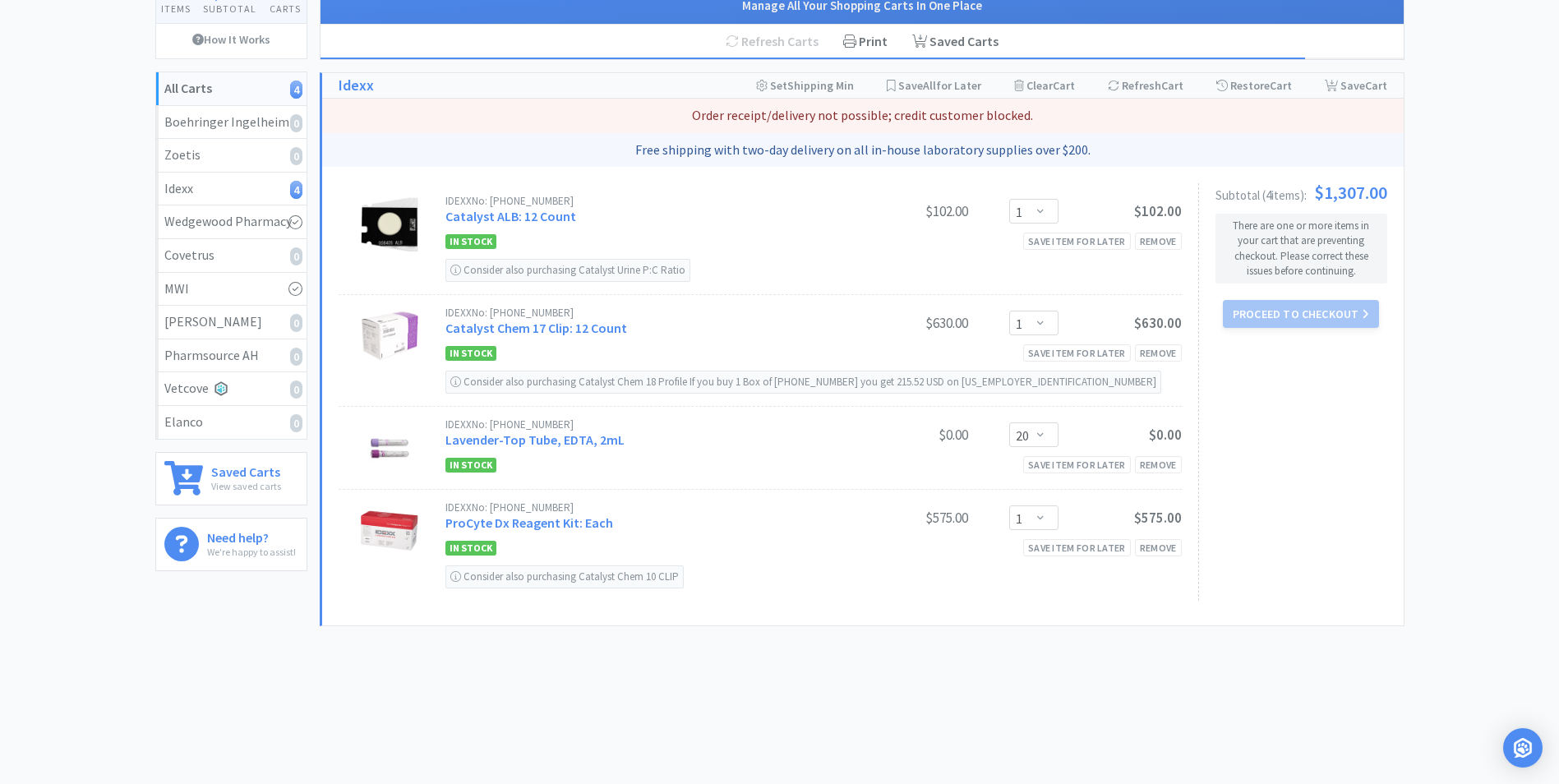
scroll to position [155, 0]
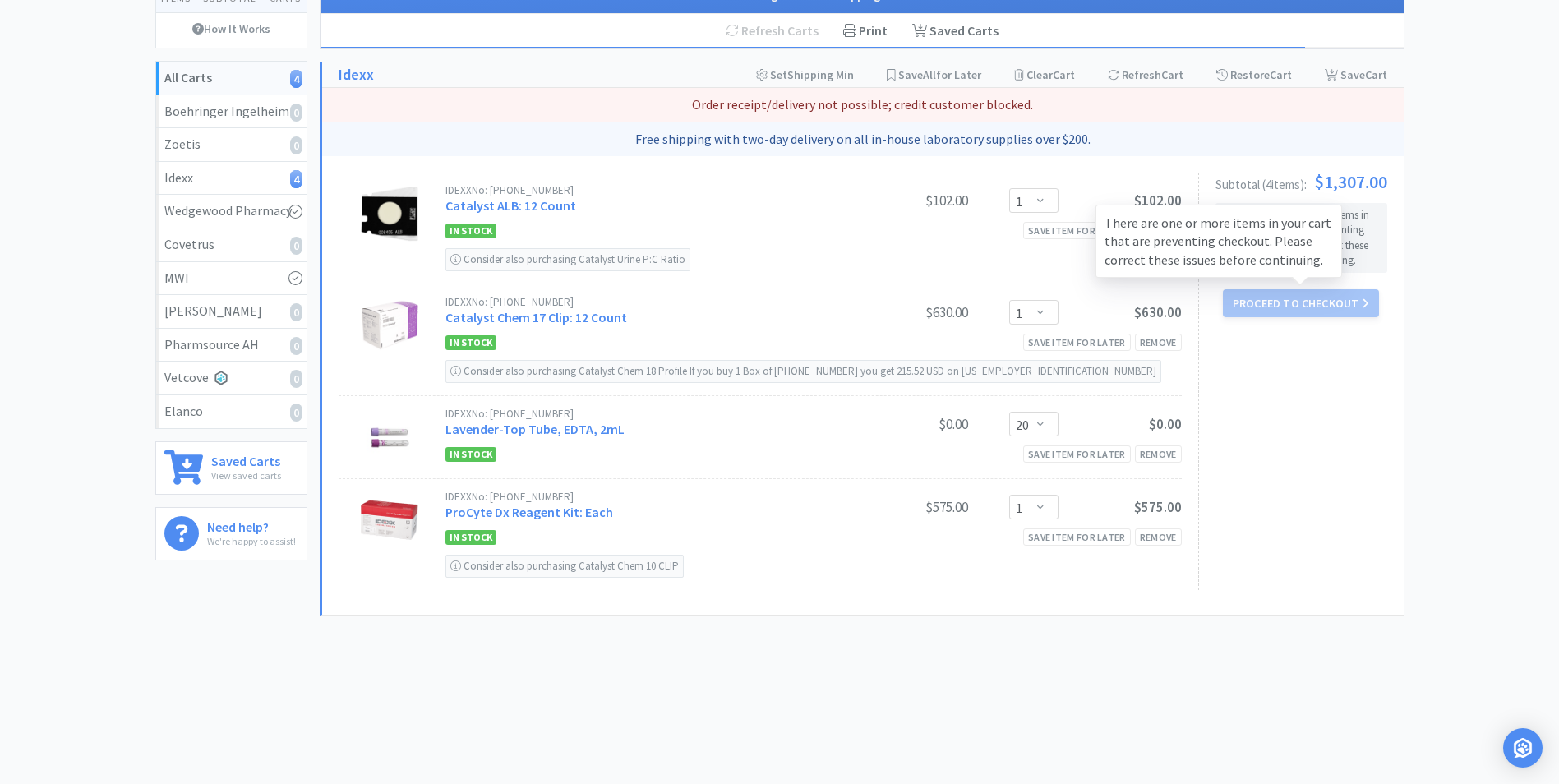
click at [1281, 305] on div "Proceed to Checkout There are one or more items in your cart that are preventin…" at bounding box center [1301, 303] width 156 height 28
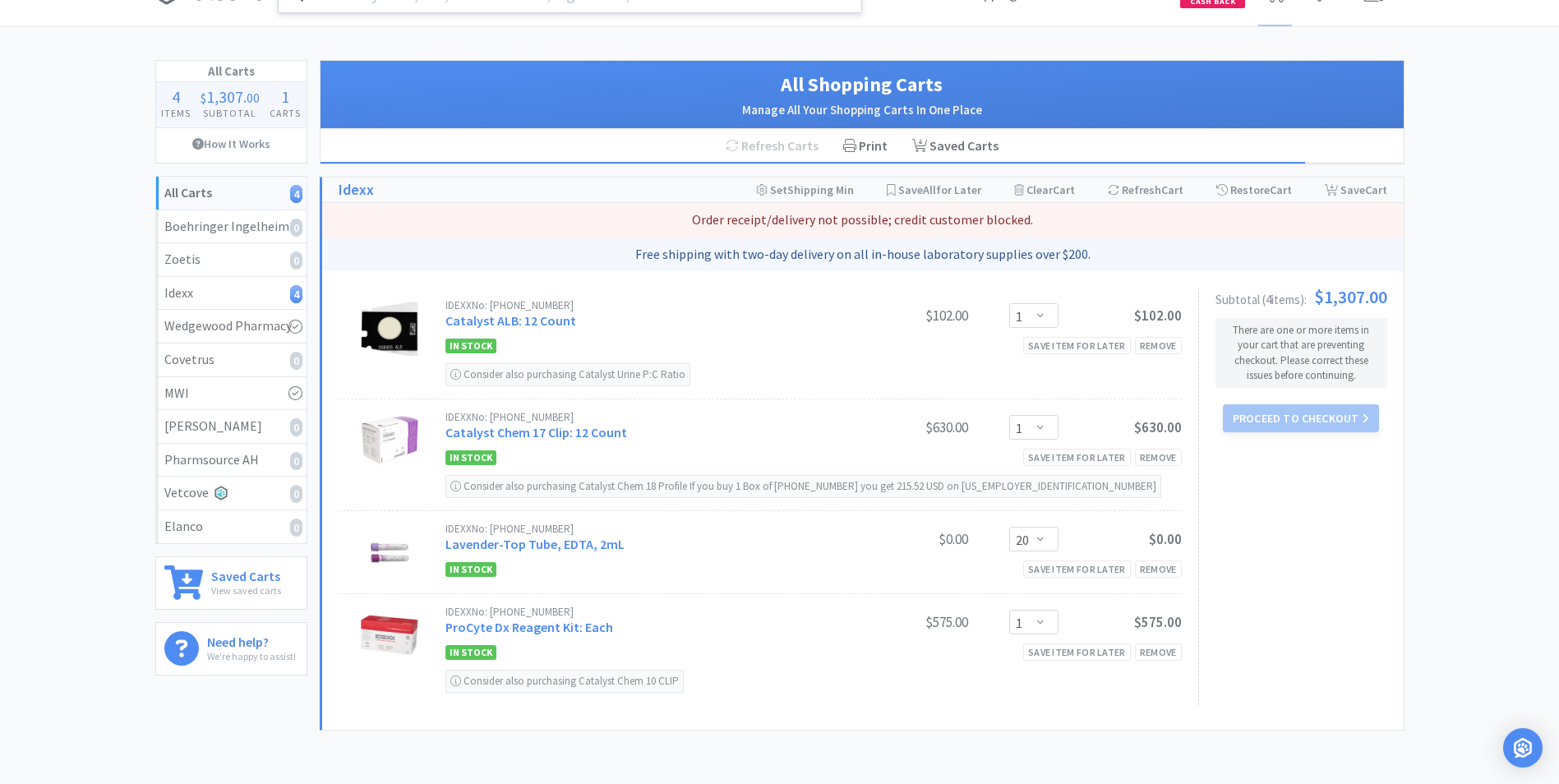
scroll to position [0, 0]
